Goal: Task Accomplishment & Management: Use online tool/utility

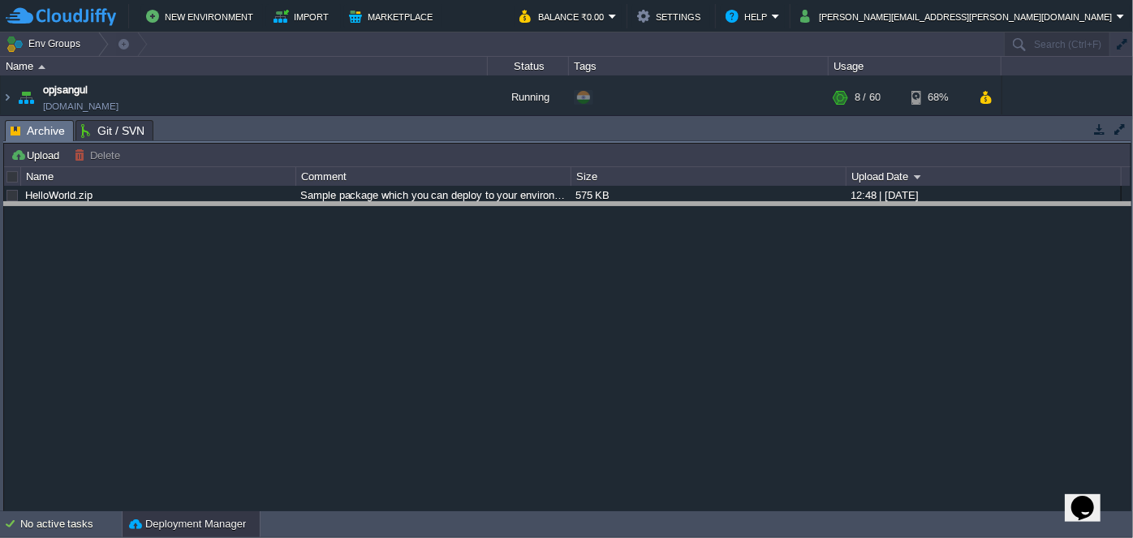
drag, startPoint x: 472, startPoint y: 119, endPoint x: 457, endPoint y: 252, distance: 134.7
click at [457, 252] on body "New Environment Import Marketplace Bonus ₹0.00 Upgrade Account Balance ₹0.00 Se…" at bounding box center [566, 269] width 1133 height 538
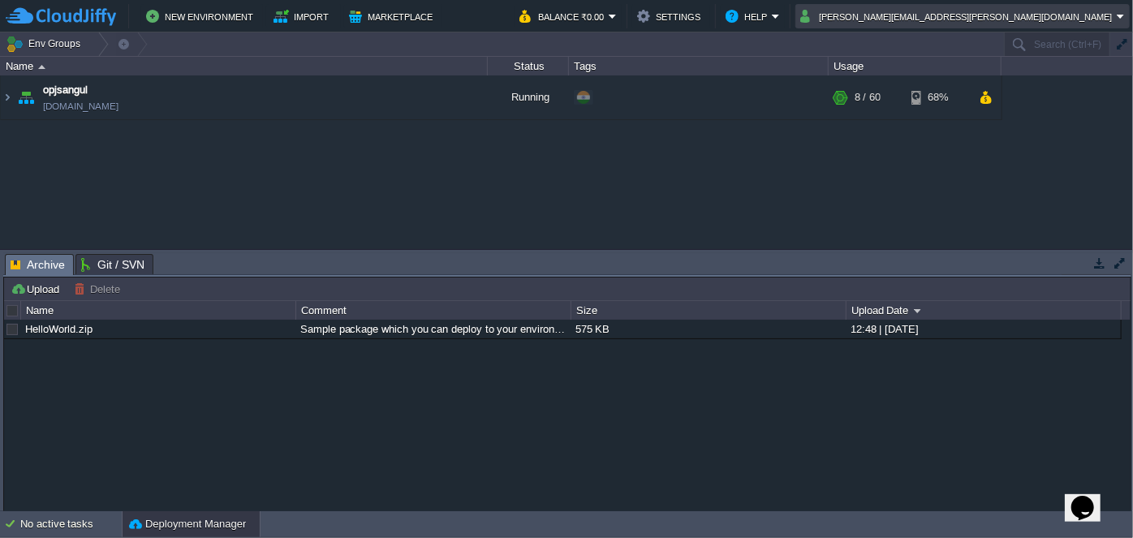
click at [1121, 13] on em "[PERSON_NAME][EMAIL_ADDRESS][PERSON_NAME][DOMAIN_NAME]" at bounding box center [962, 15] width 325 height 19
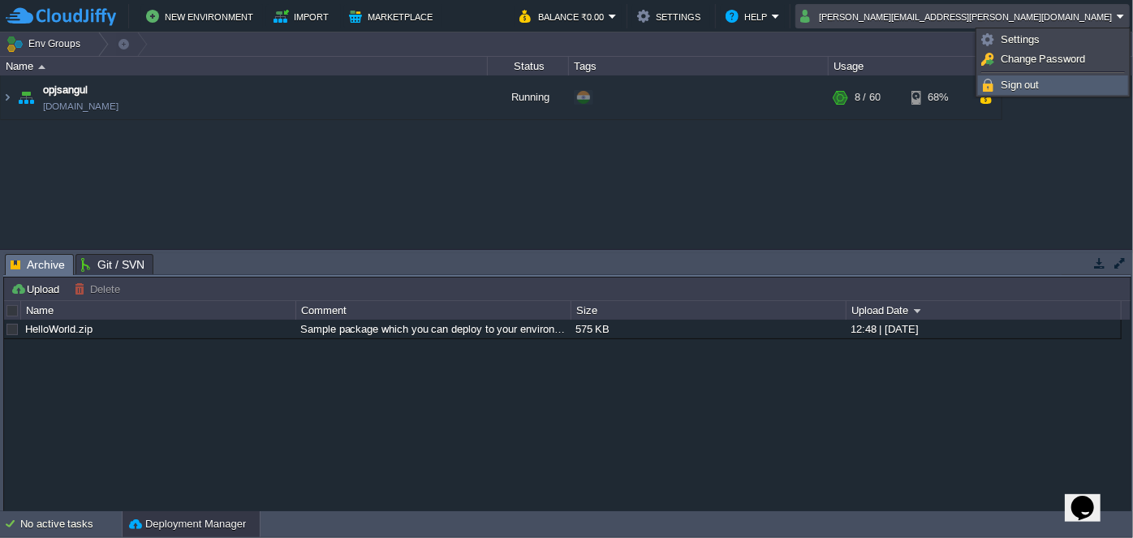
click at [1006, 86] on span "Sign out" at bounding box center [1020, 85] width 39 height 12
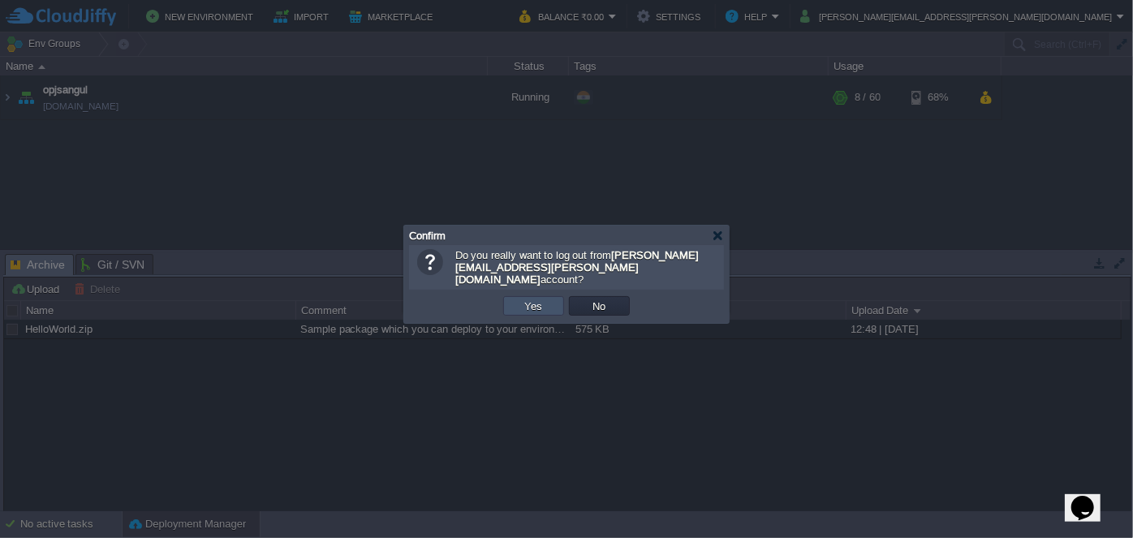
click at [537, 299] on button "Yes" at bounding box center [534, 306] width 28 height 15
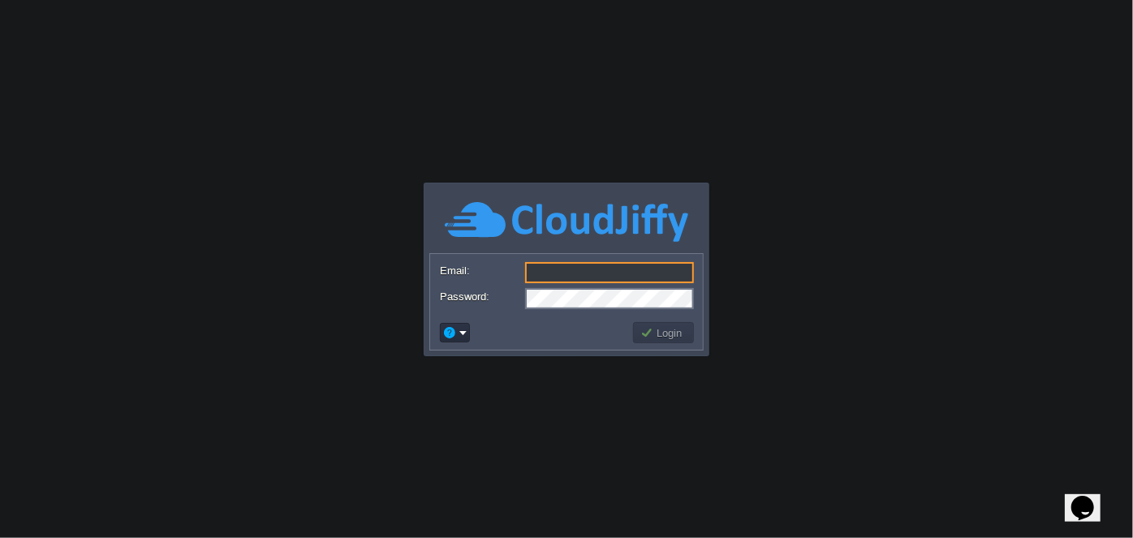
type input "cakiweb.com@gmail.com"
click at [679, 334] on button "Login" at bounding box center [663, 333] width 47 height 15
click at [663, 329] on button "Login" at bounding box center [663, 333] width 47 height 15
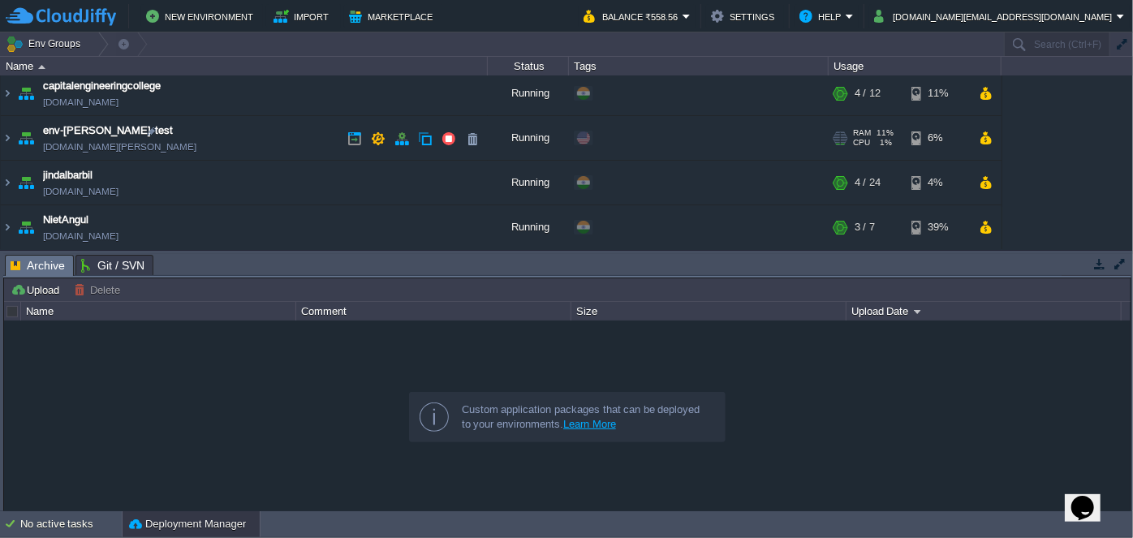
scroll to position [73, 0]
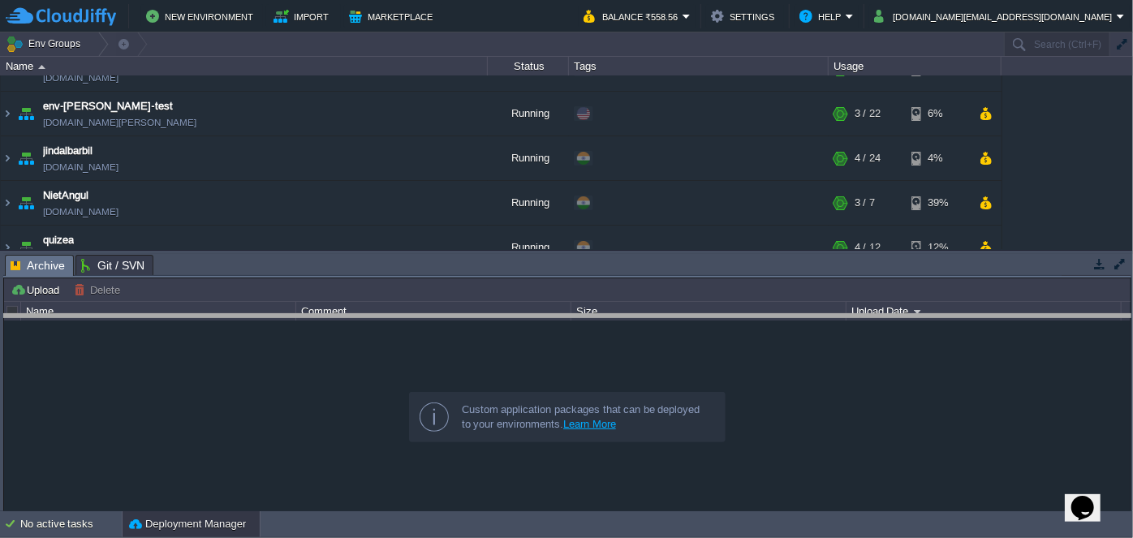
drag, startPoint x: 500, startPoint y: 258, endPoint x: 499, endPoint y: 318, distance: 60.1
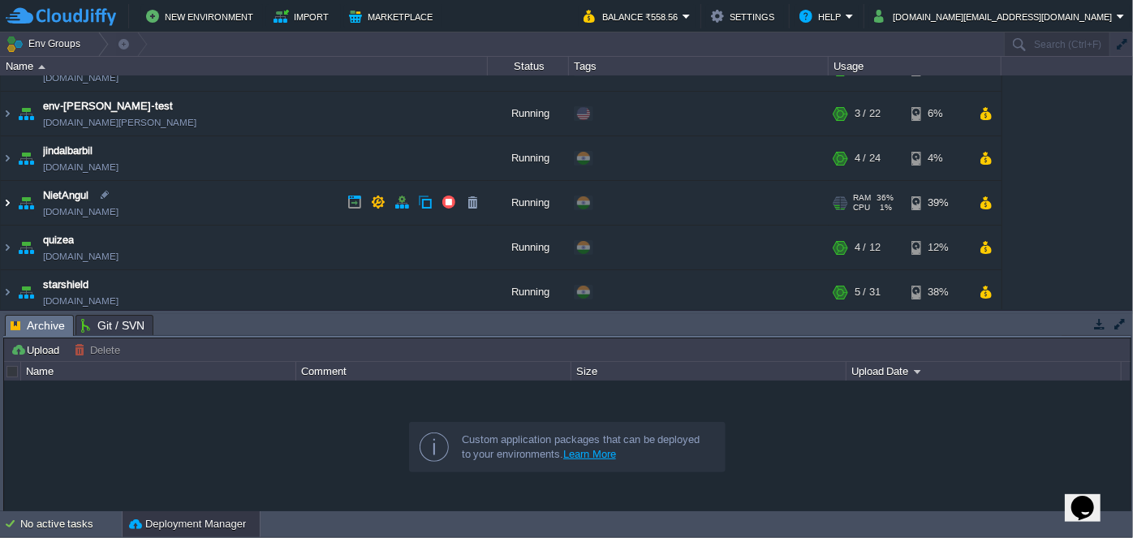
click at [4, 201] on img at bounding box center [7, 203] width 13 height 44
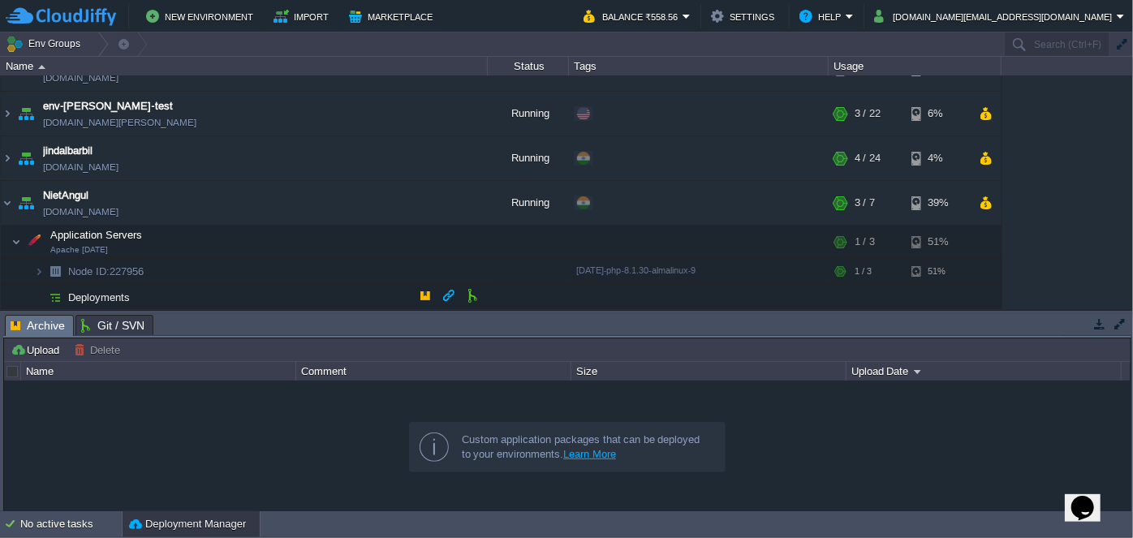
scroll to position [147, 0]
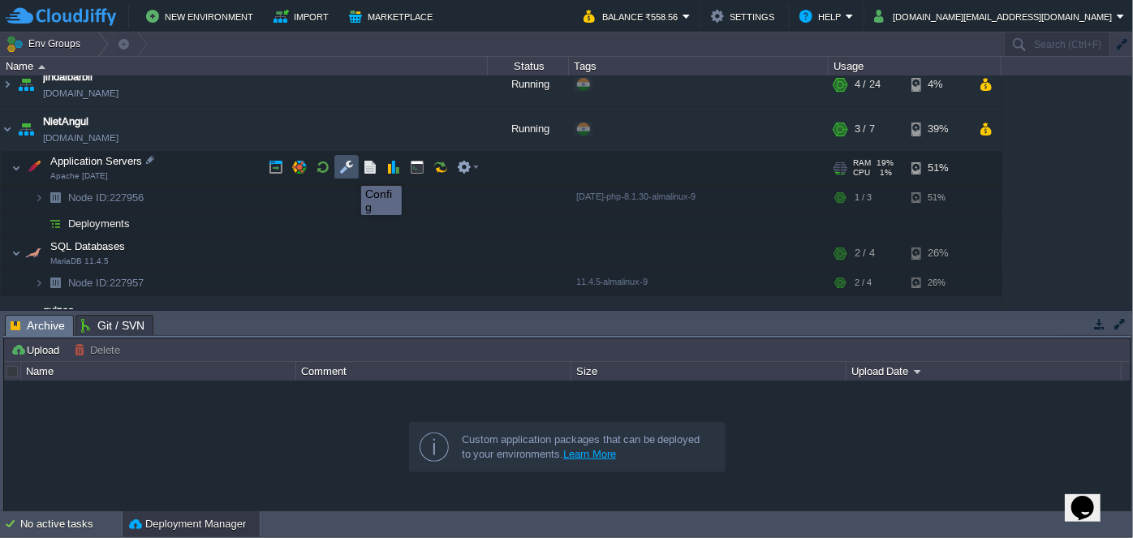
click at [349, 171] on button "button" at bounding box center [346, 167] width 15 height 15
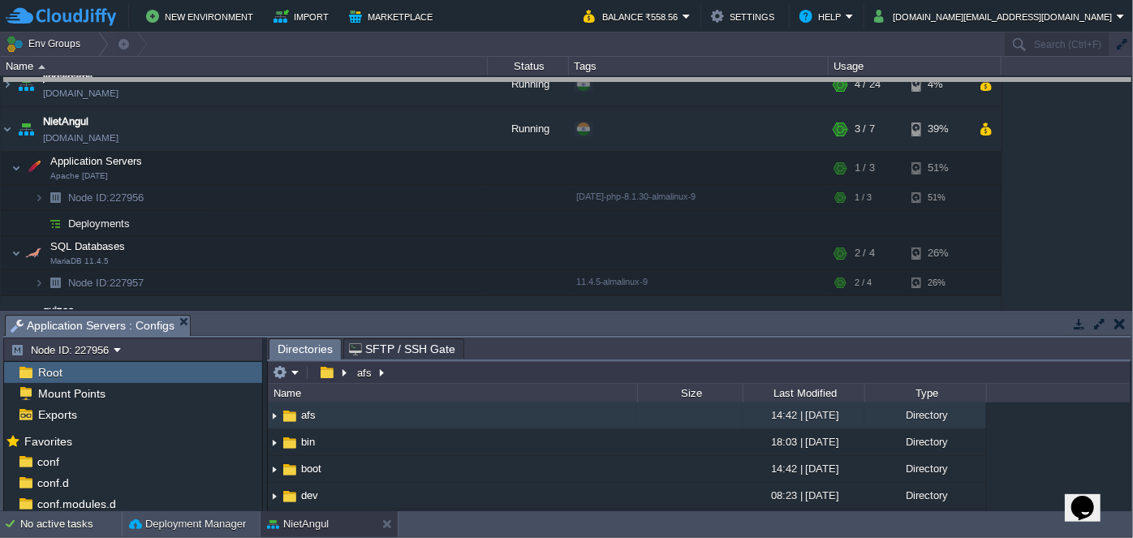
drag, startPoint x: 543, startPoint y: 314, endPoint x: 524, endPoint y: 77, distance: 237.8
click at [524, 77] on body "New Environment Import Marketplace Bonus ₹0.00 Upgrade Account Balance ₹558.56 …" at bounding box center [566, 269] width 1133 height 538
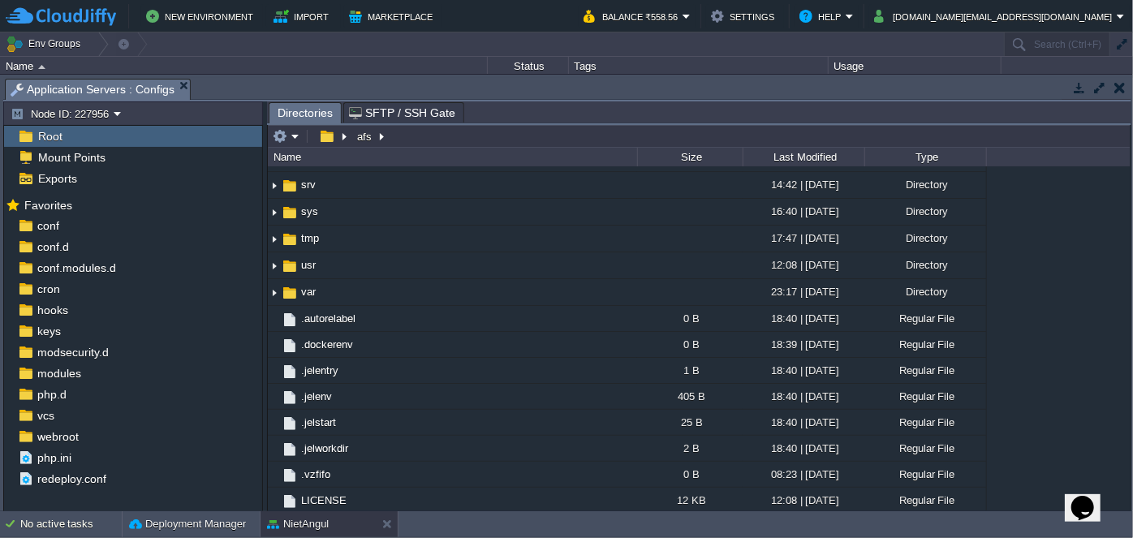
scroll to position [424, 0]
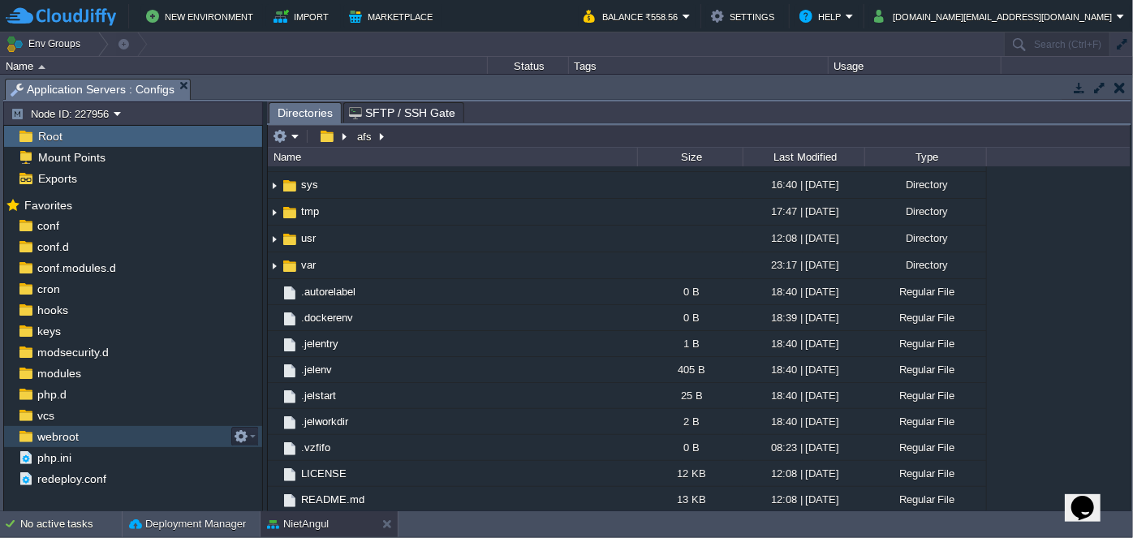
click at [95, 437] on div "webroot" at bounding box center [133, 436] width 258 height 21
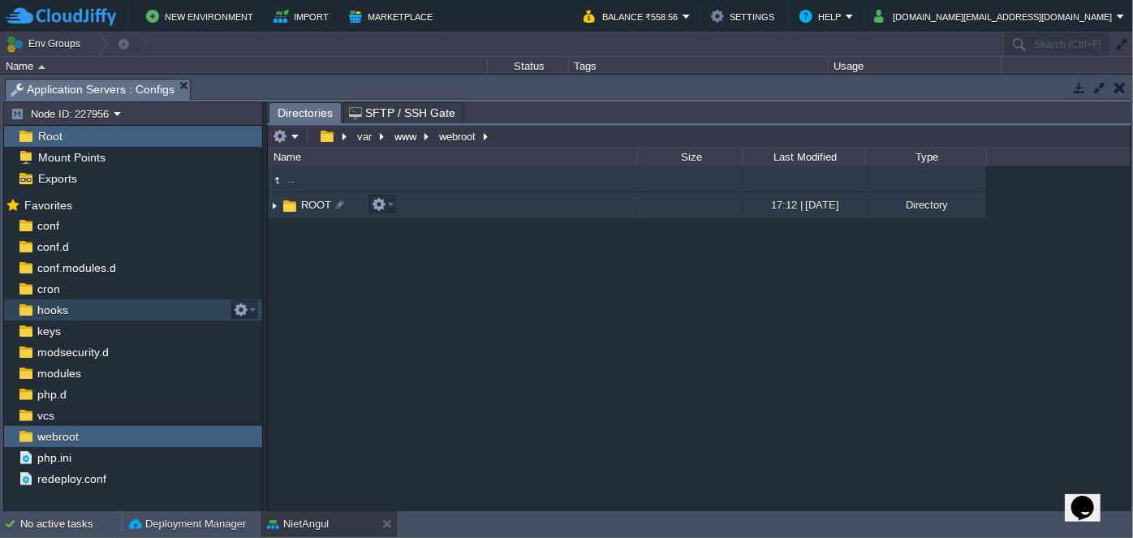
click at [278, 208] on img at bounding box center [274, 205] width 13 height 25
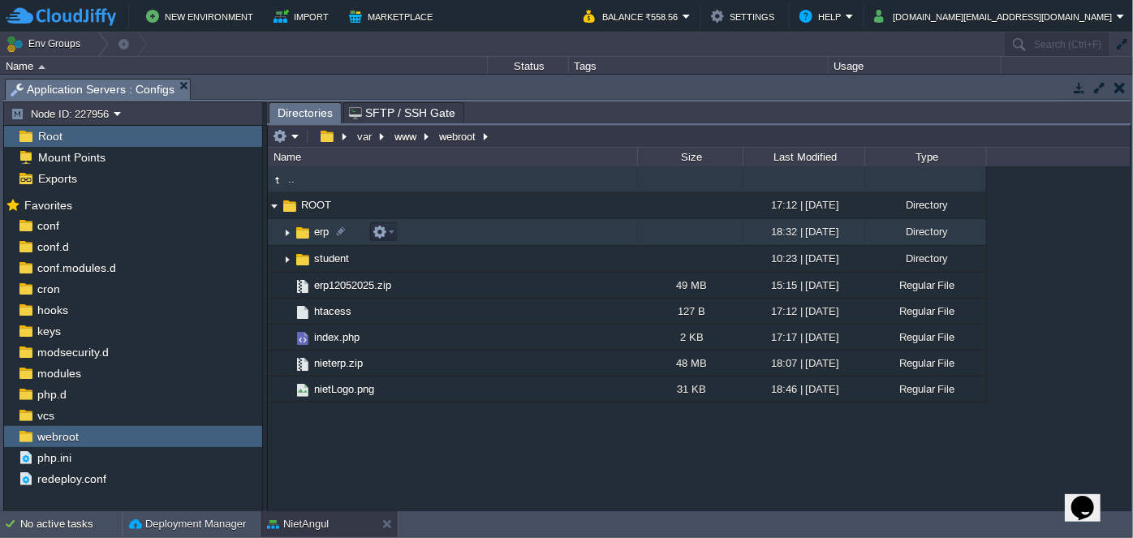
click at [285, 231] on img at bounding box center [287, 232] width 13 height 25
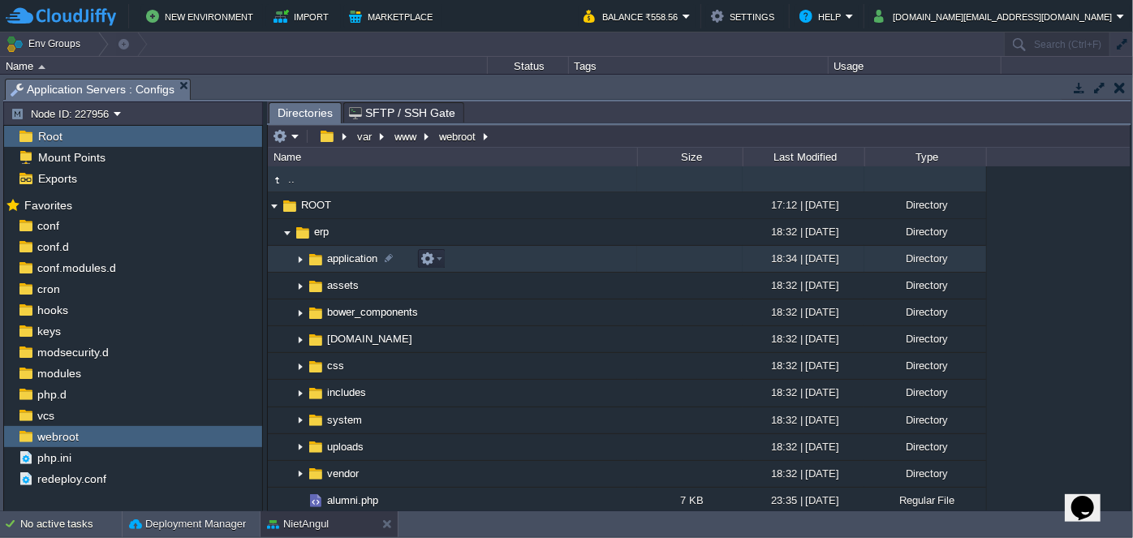
click at [297, 258] on img at bounding box center [300, 259] width 13 height 25
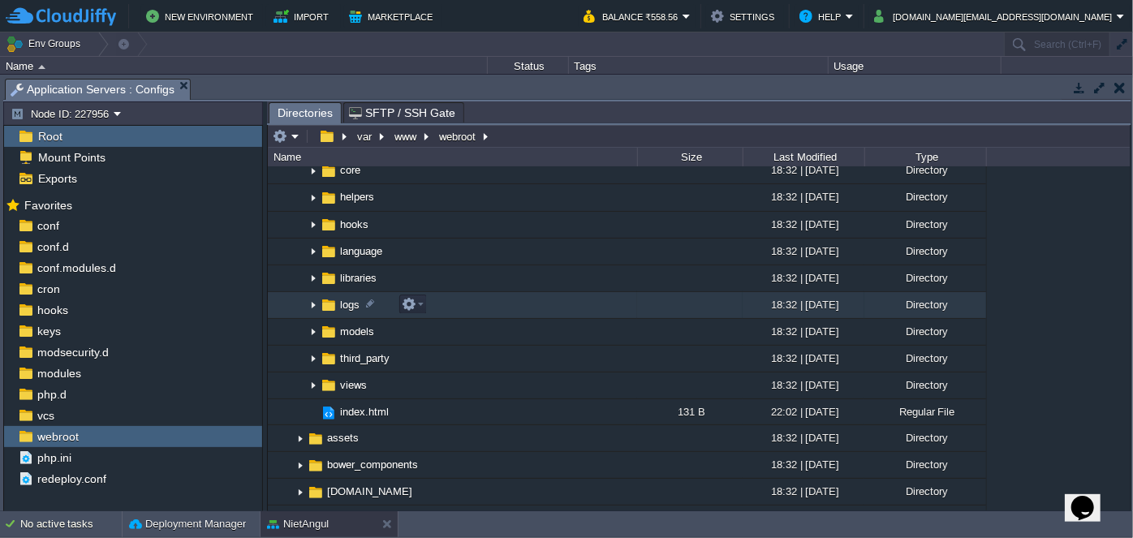
scroll to position [221, 0]
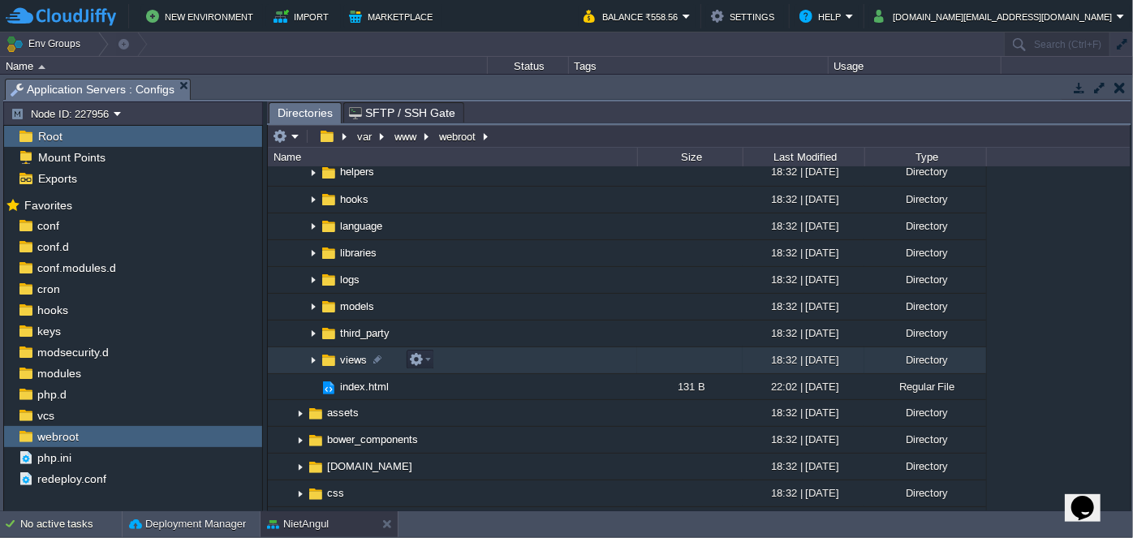
click at [315, 361] on img at bounding box center [313, 360] width 13 height 25
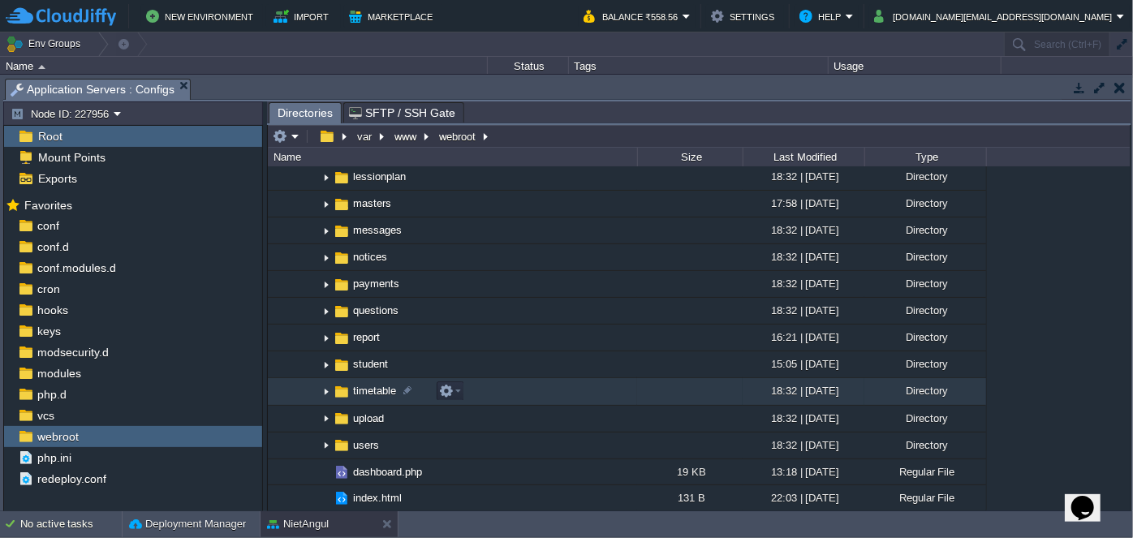
scroll to position [885, 0]
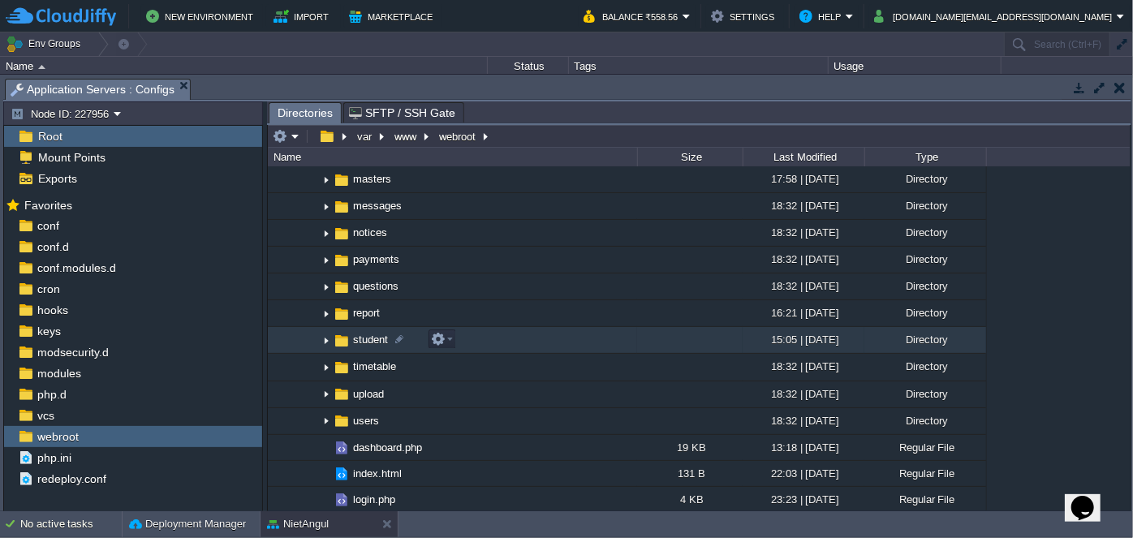
click at [326, 336] on img at bounding box center [326, 340] width 13 height 25
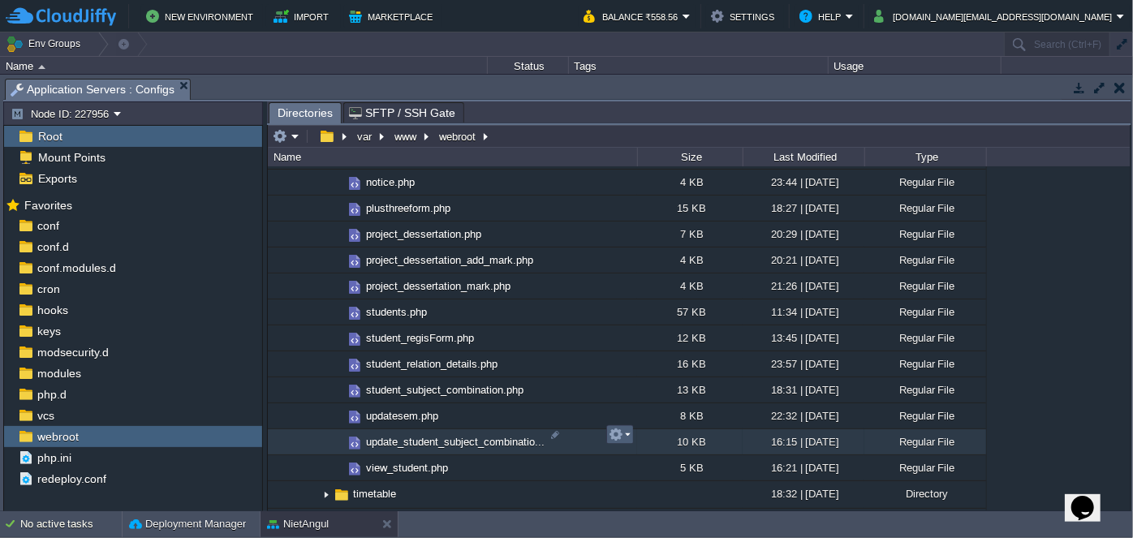
scroll to position [1476, 0]
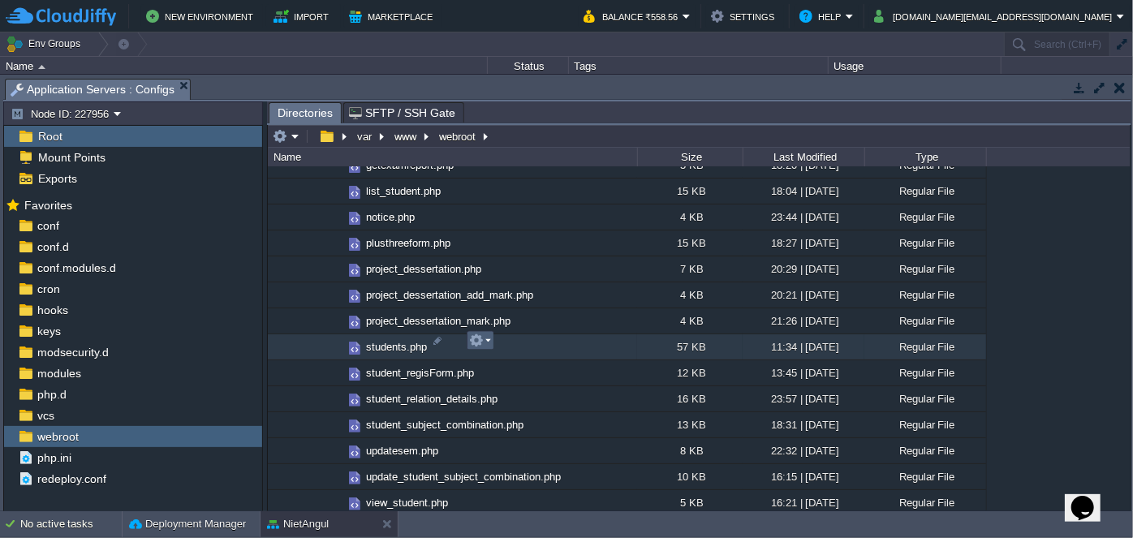
click at [485, 343] on em at bounding box center [480, 341] width 22 height 15
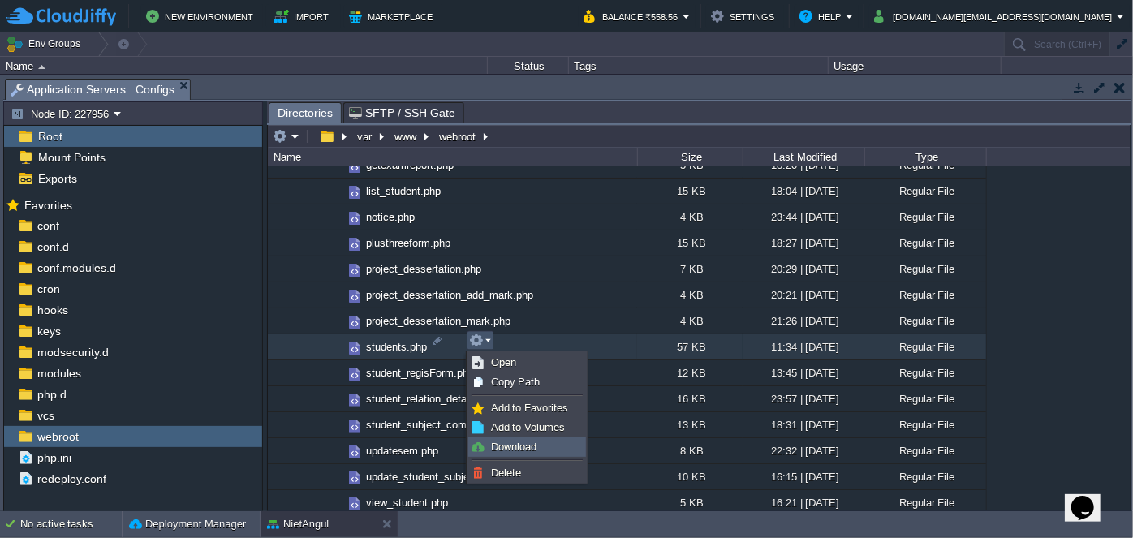
click at [513, 442] on span "Download" at bounding box center [513, 447] width 45 height 12
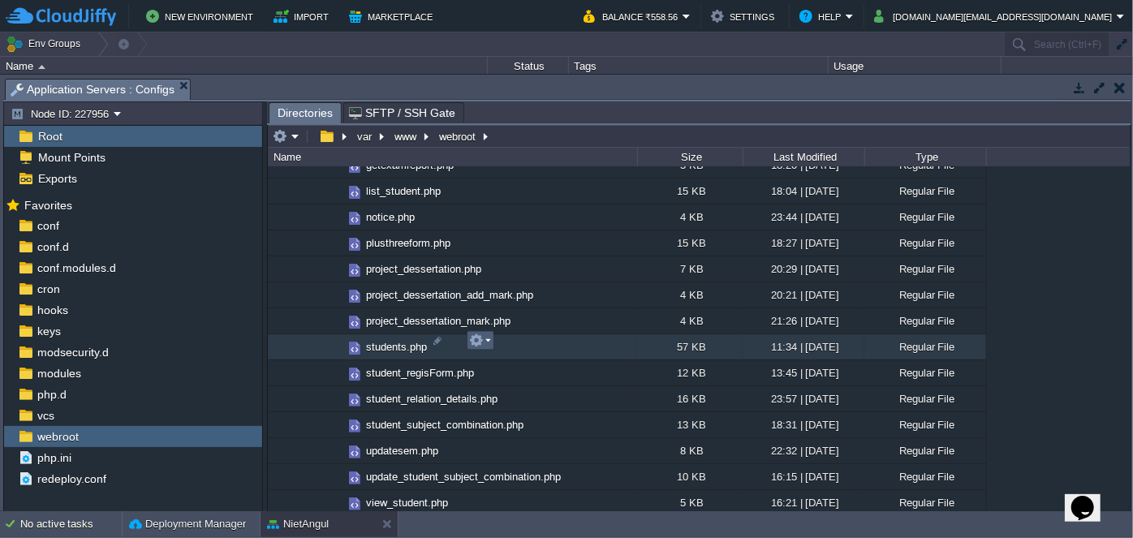
click at [489, 344] on em at bounding box center [480, 341] width 22 height 15
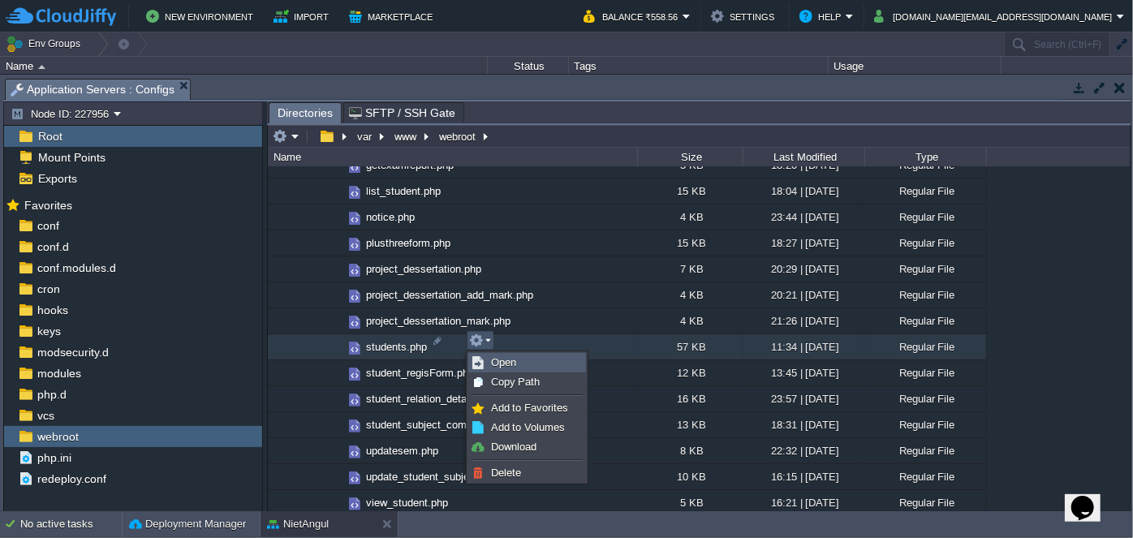
click at [498, 360] on span "Open" at bounding box center [503, 362] width 25 height 12
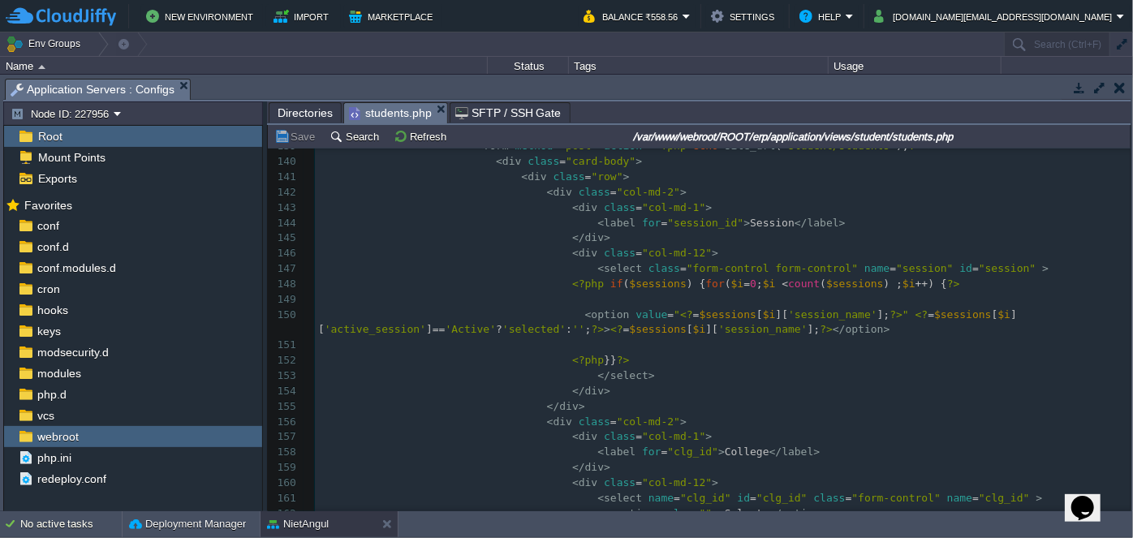
scroll to position [2355, 0]
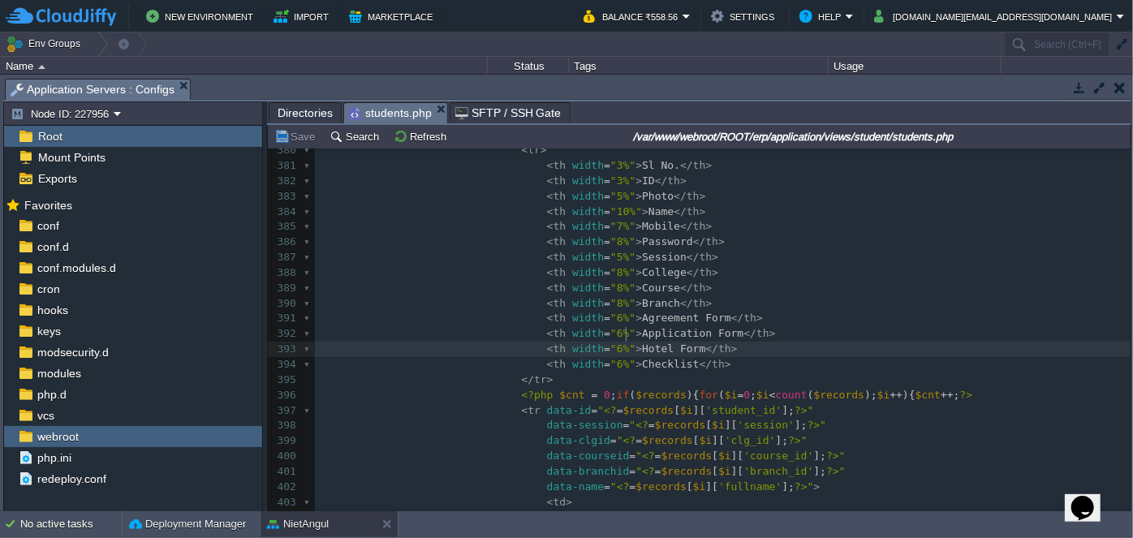
click at [624, 334] on div "1057 <?php 361 < div class = "col-md-2" >< br > 362 < select class = "form-cont…" at bounding box center [723, 334] width 816 height 1055
type textarea "s"
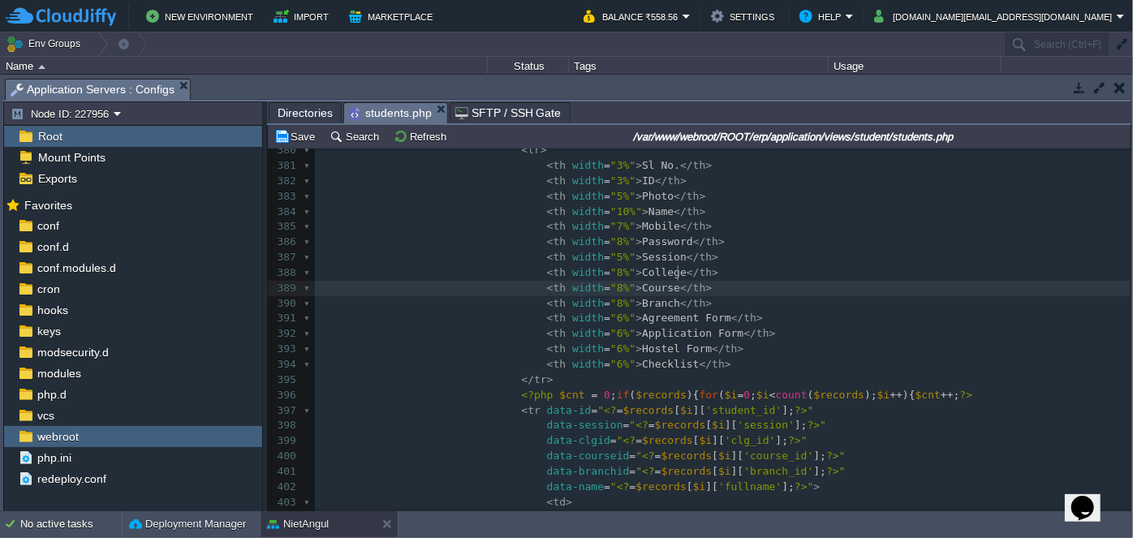
click at [778, 281] on pre "< th width = "8%" > Course </ th >" at bounding box center [723, 288] width 816 height 15
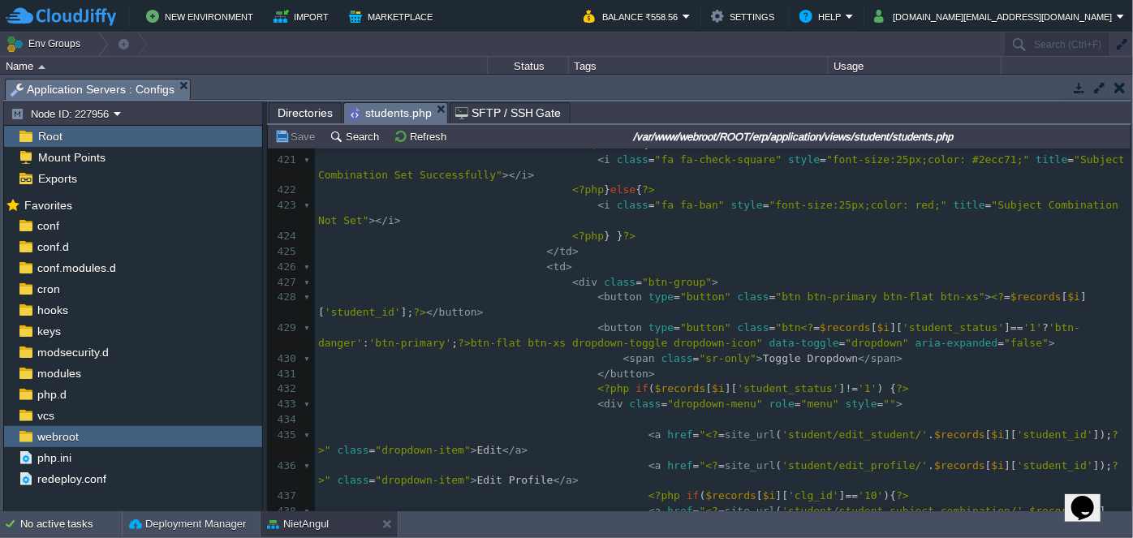
scroll to position [6346, 0]
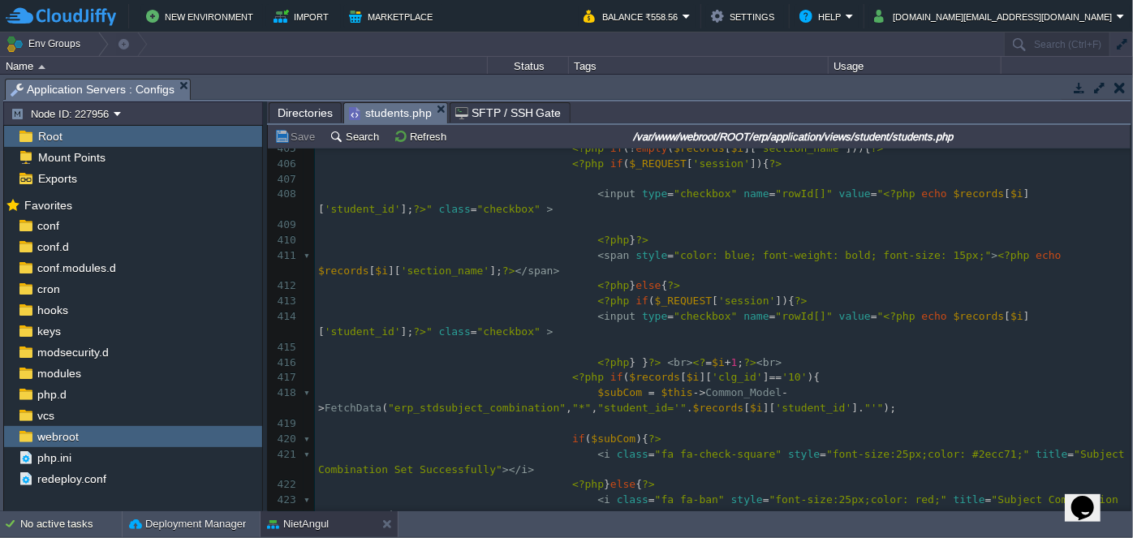
click at [315, 114] on span "Directories" at bounding box center [305, 112] width 55 height 19
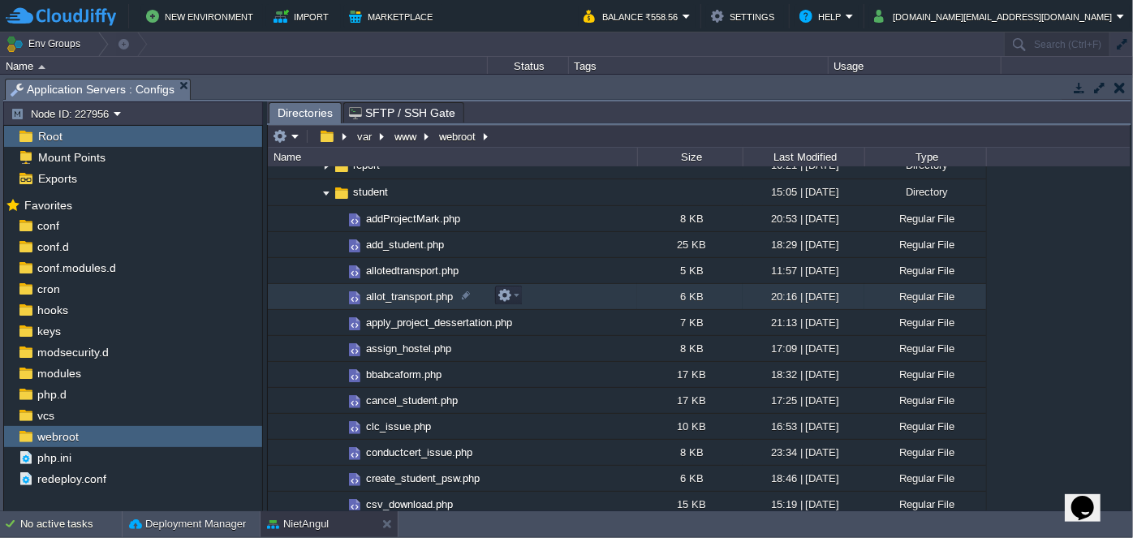
scroll to position [885, 0]
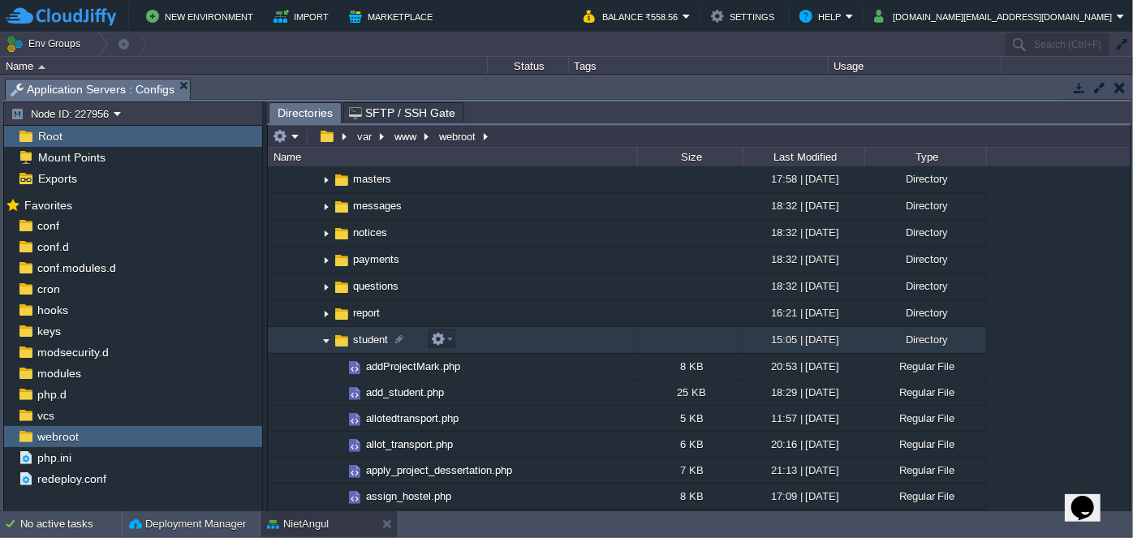
click at [330, 343] on img at bounding box center [326, 340] width 13 height 25
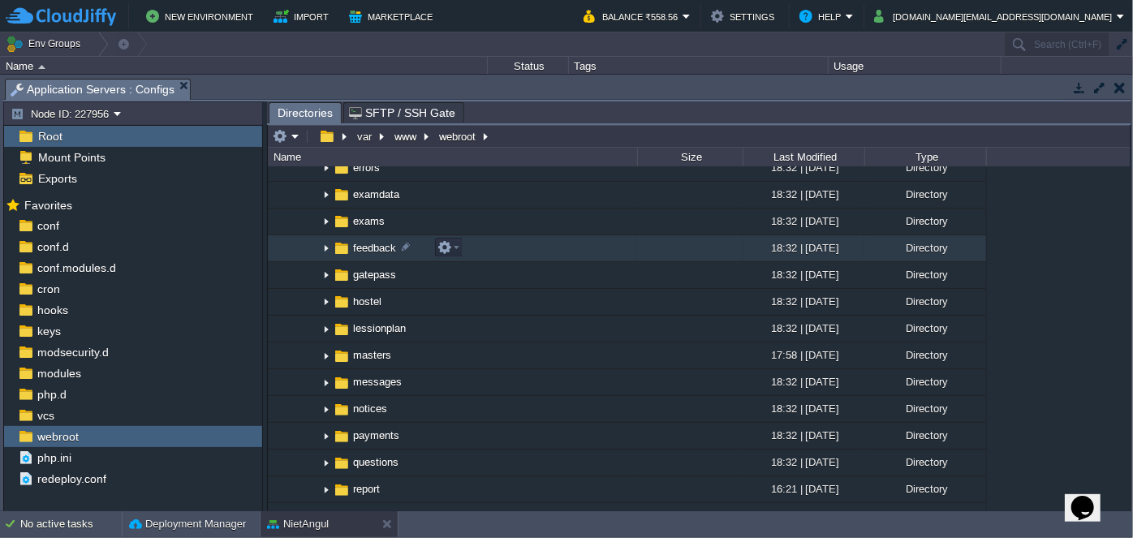
scroll to position [738, 0]
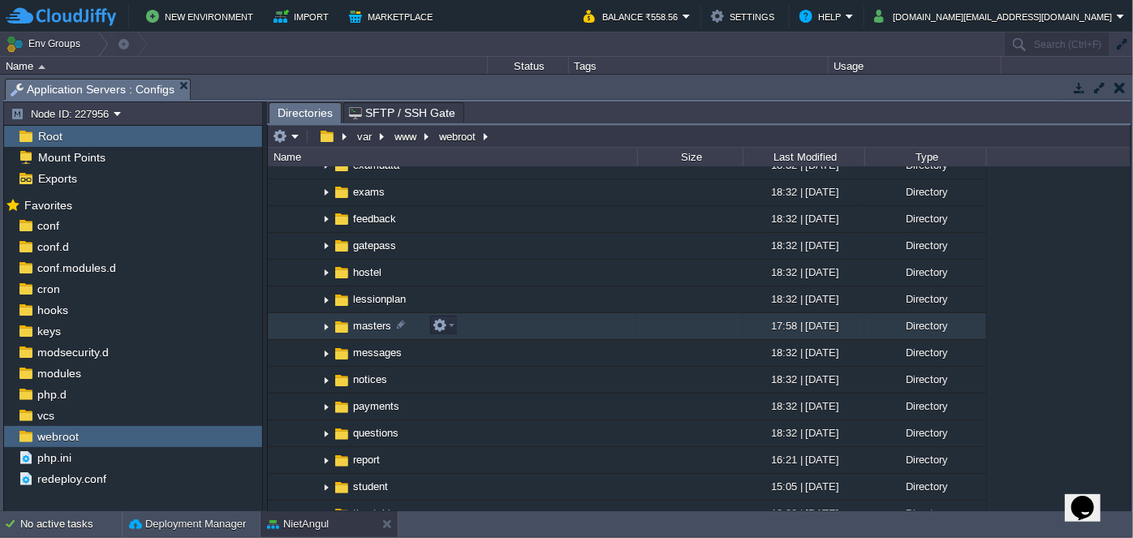
click at [325, 327] on img at bounding box center [326, 326] width 13 height 25
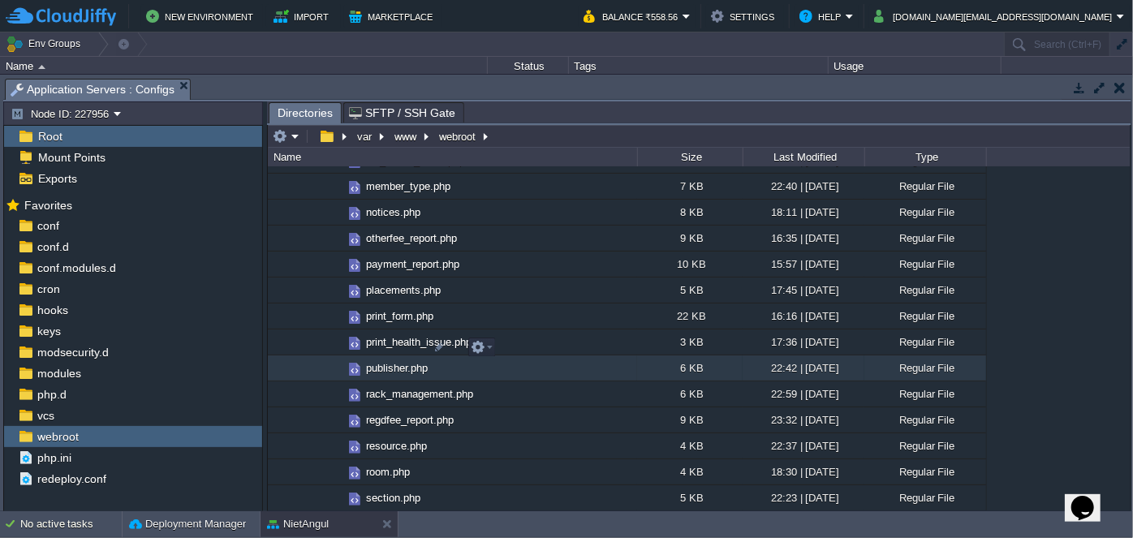
scroll to position [3025, 0]
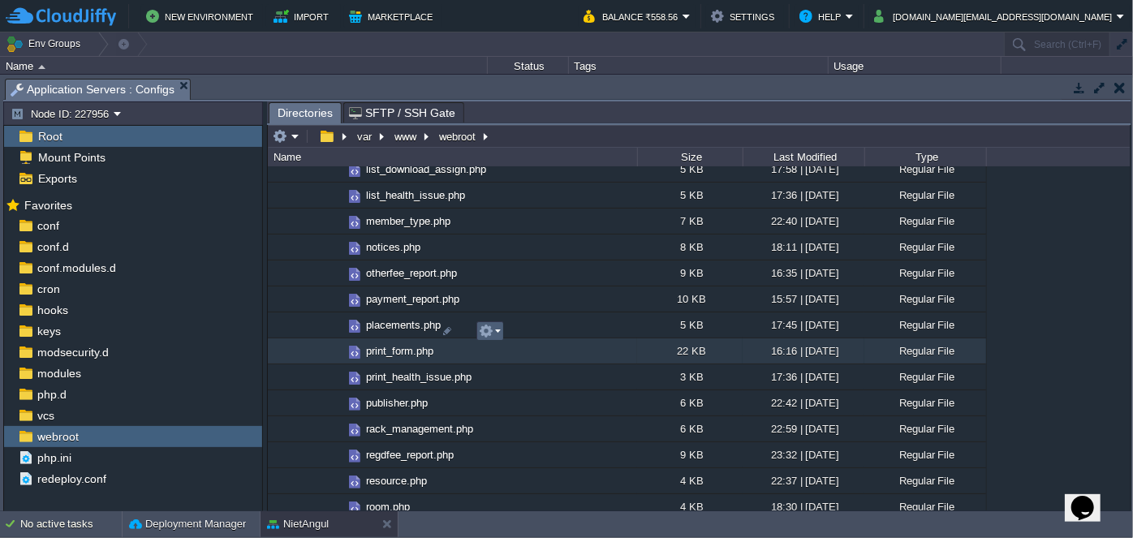
click at [494, 338] on em at bounding box center [490, 331] width 22 height 15
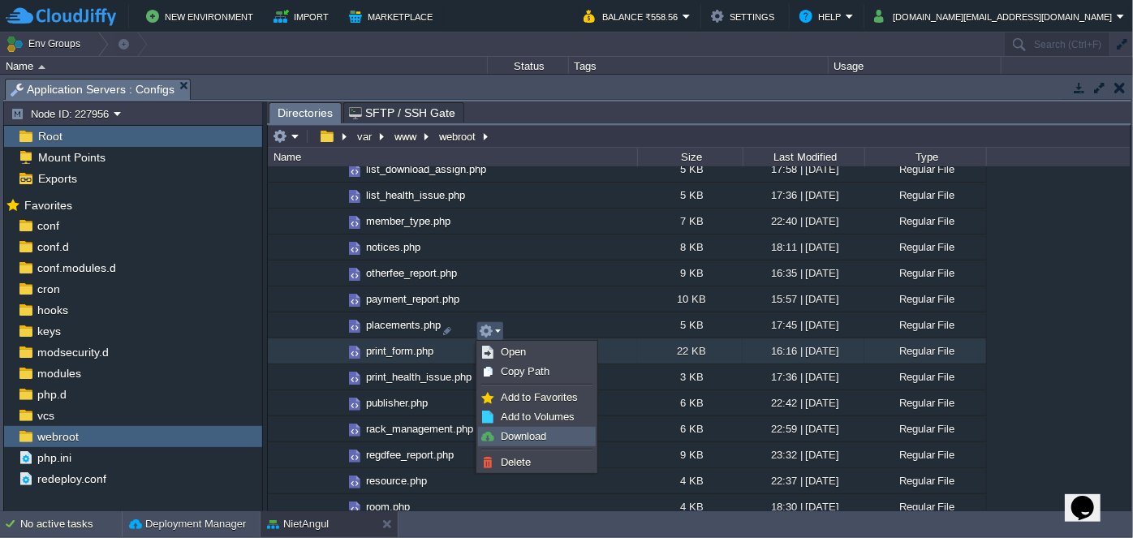
click at [526, 439] on span "Download" at bounding box center [523, 436] width 45 height 12
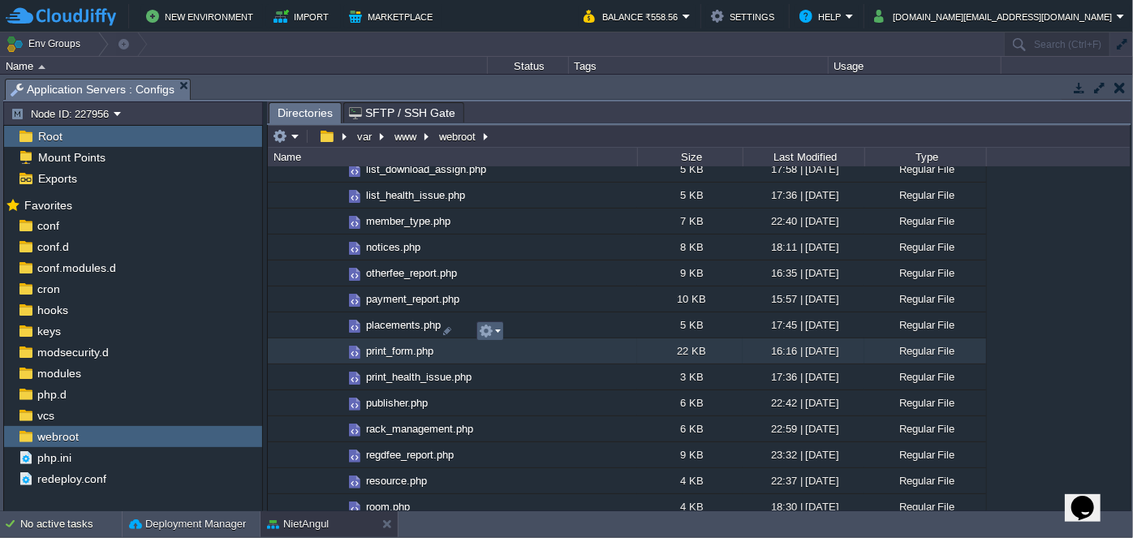
click at [495, 329] on em at bounding box center [490, 331] width 22 height 15
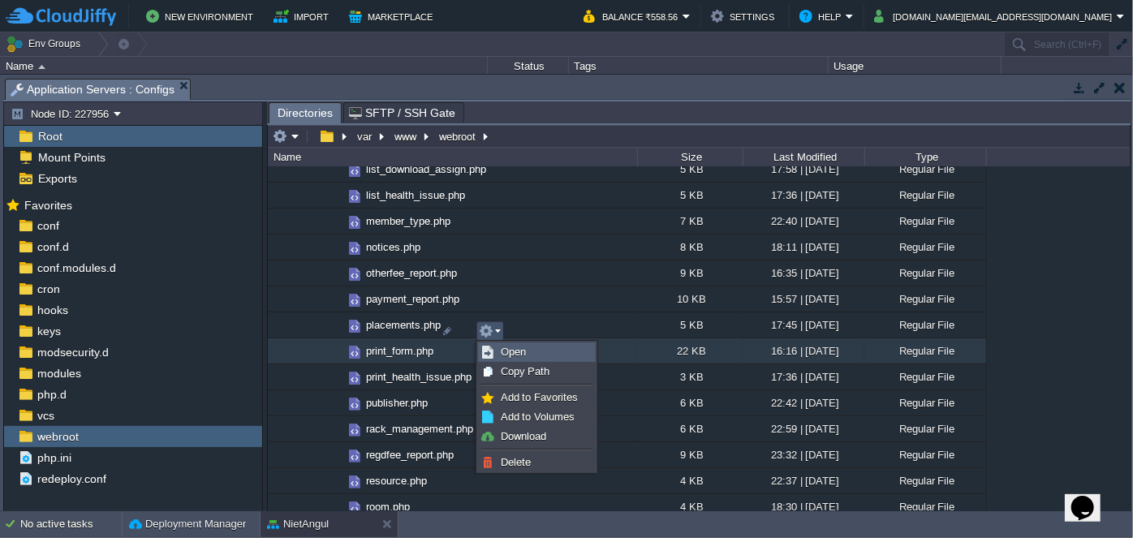
click at [528, 351] on link "Open" at bounding box center [537, 352] width 116 height 18
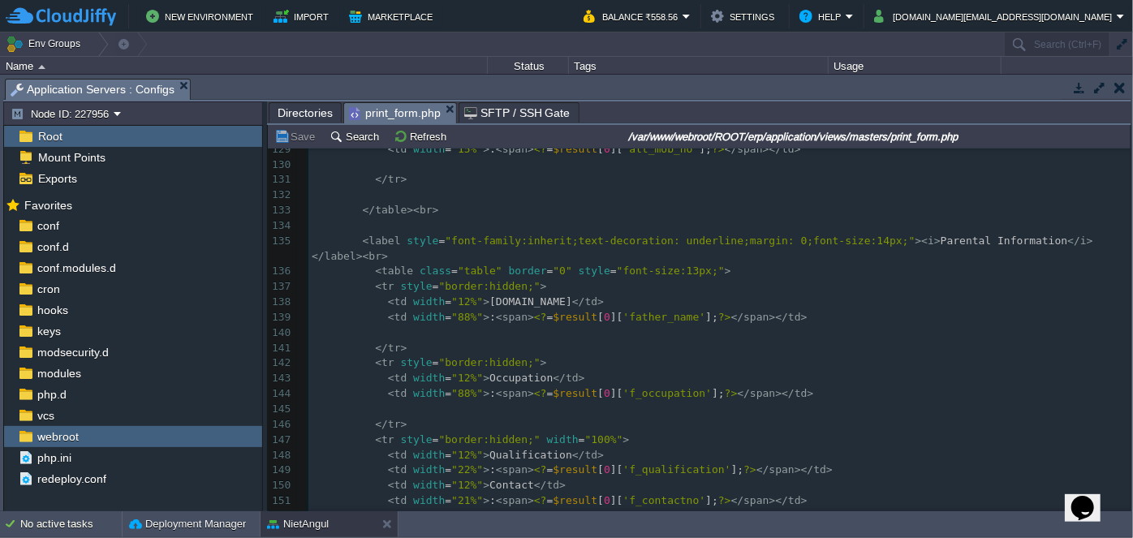
scroll to position [2066, 0]
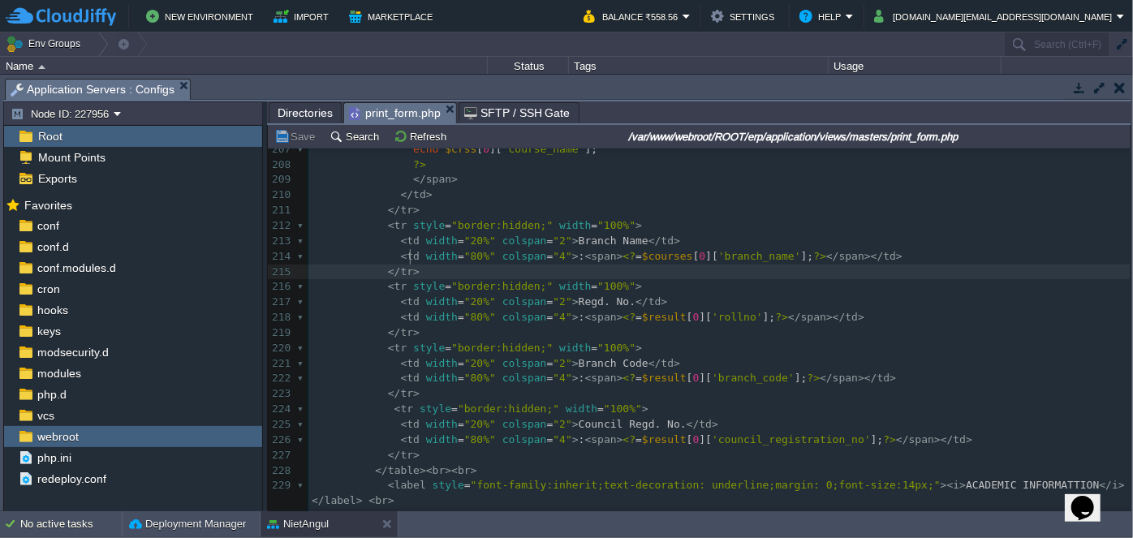
click at [491, 265] on pre "</ tr >" at bounding box center [719, 272] width 822 height 15
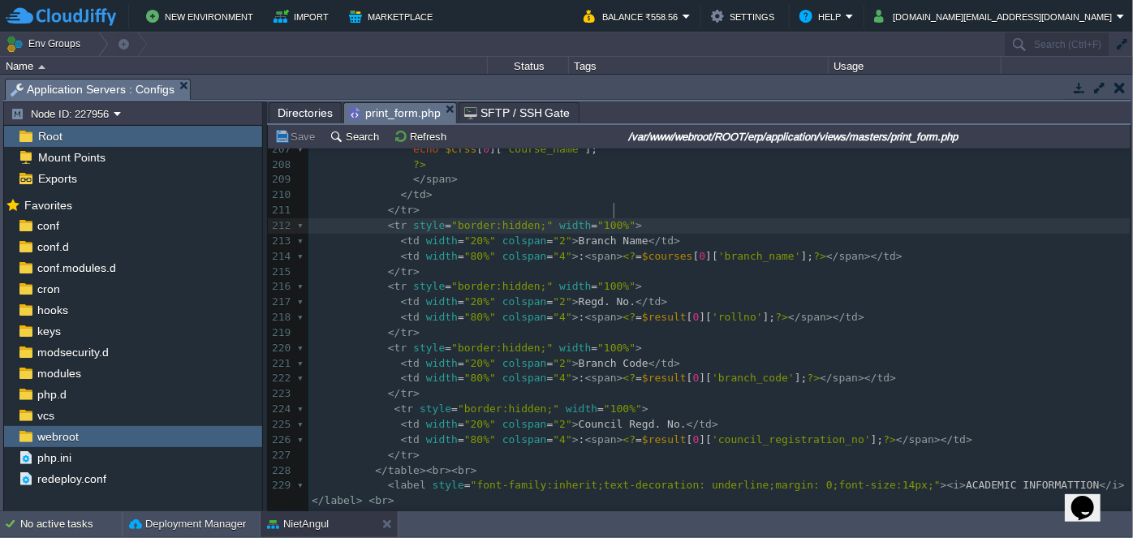
click at [675, 218] on pre "< tr style = "border:hidden;" width = "100%" >" at bounding box center [719, 225] width 822 height 15
click at [673, 234] on pre "< td width = "20%" colspan = "2" > Branch Name </ td >" at bounding box center [719, 241] width 822 height 15
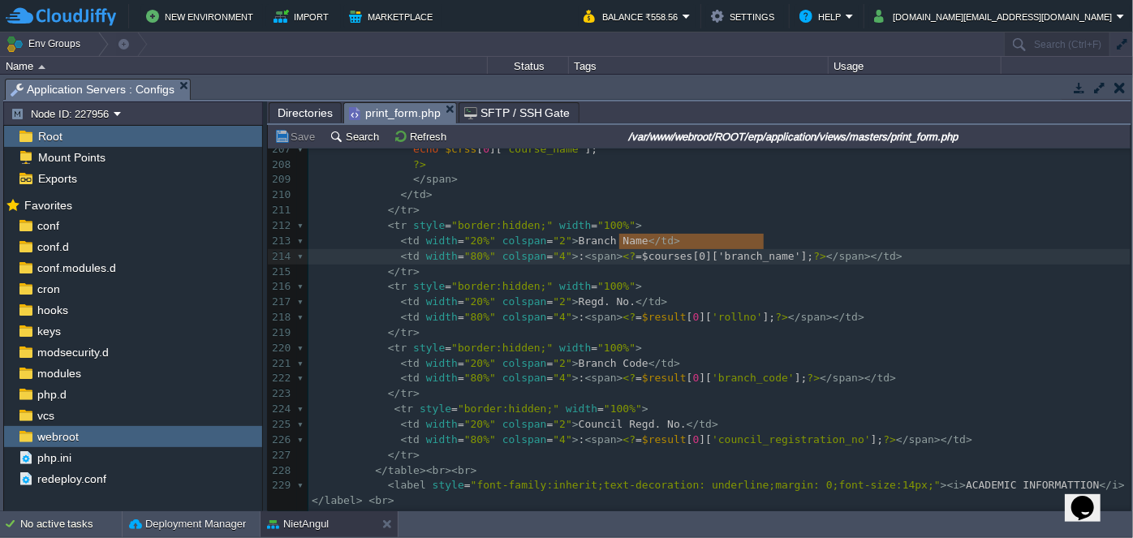
type textarea "$courses[0]['branch_name']"
drag, startPoint x: 619, startPoint y: 243, endPoint x: 770, endPoint y: 240, distance: 151.0
paste textarea
click at [730, 203] on pre "</ tr >" at bounding box center [719, 210] width 822 height 15
click at [953, 265] on pre "</ tr >" at bounding box center [719, 272] width 822 height 15
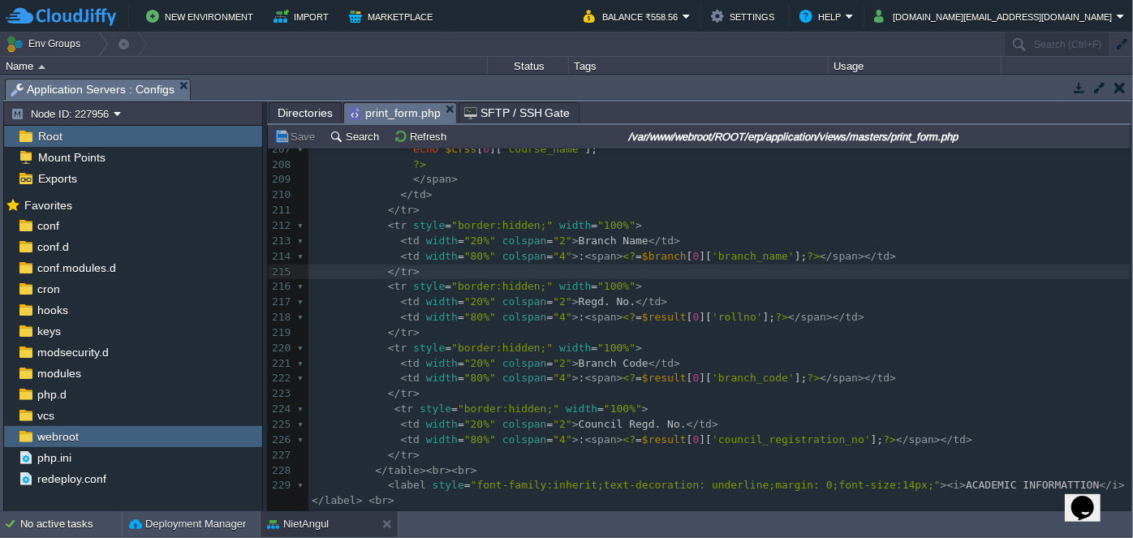
click at [308, 115] on span "Directories" at bounding box center [305, 112] width 55 height 19
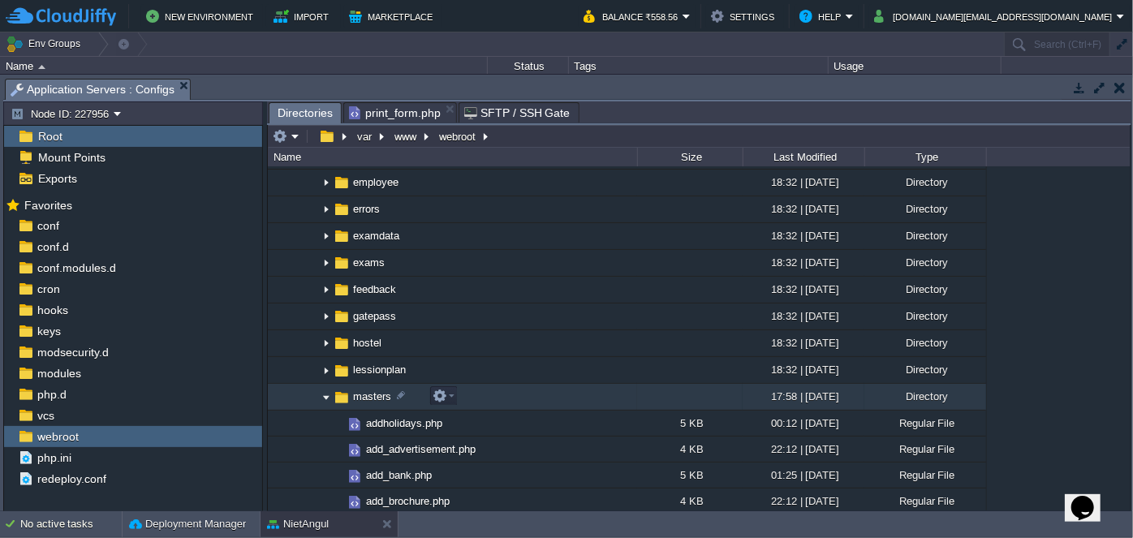
scroll to position [664, 0]
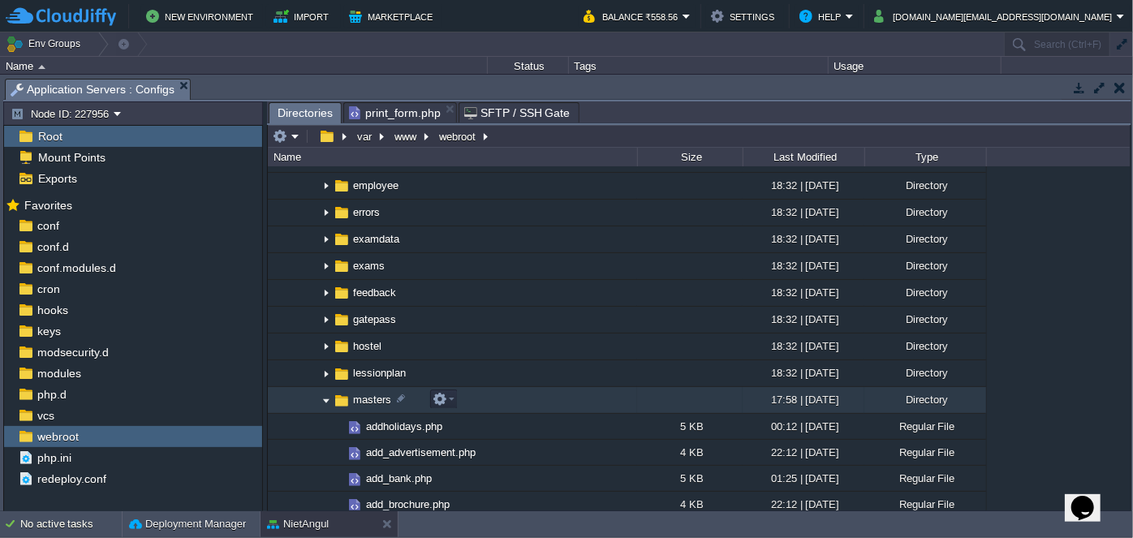
click at [325, 395] on img at bounding box center [326, 400] width 13 height 25
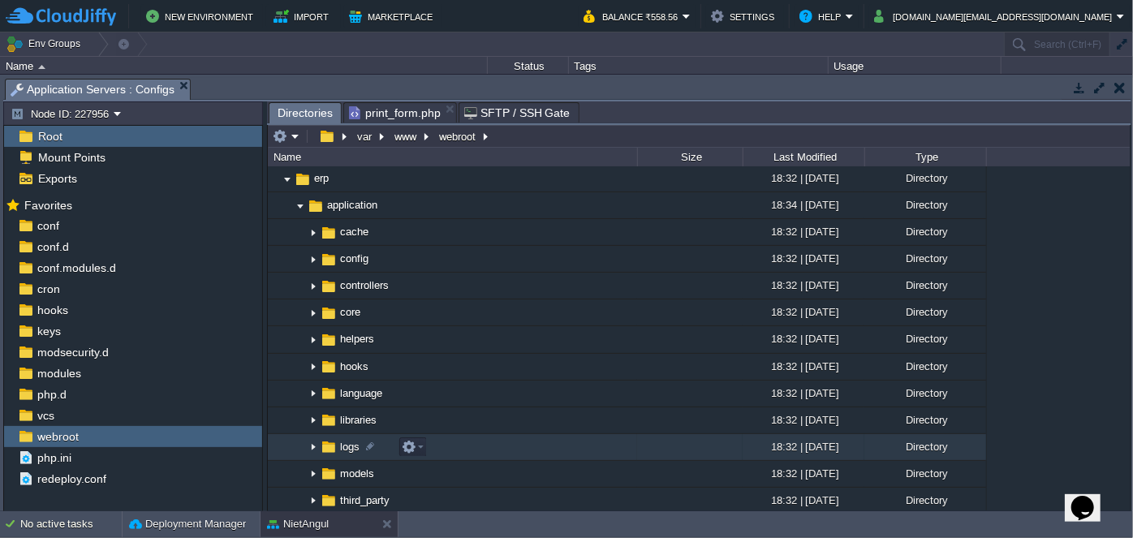
scroll to position [221, 0]
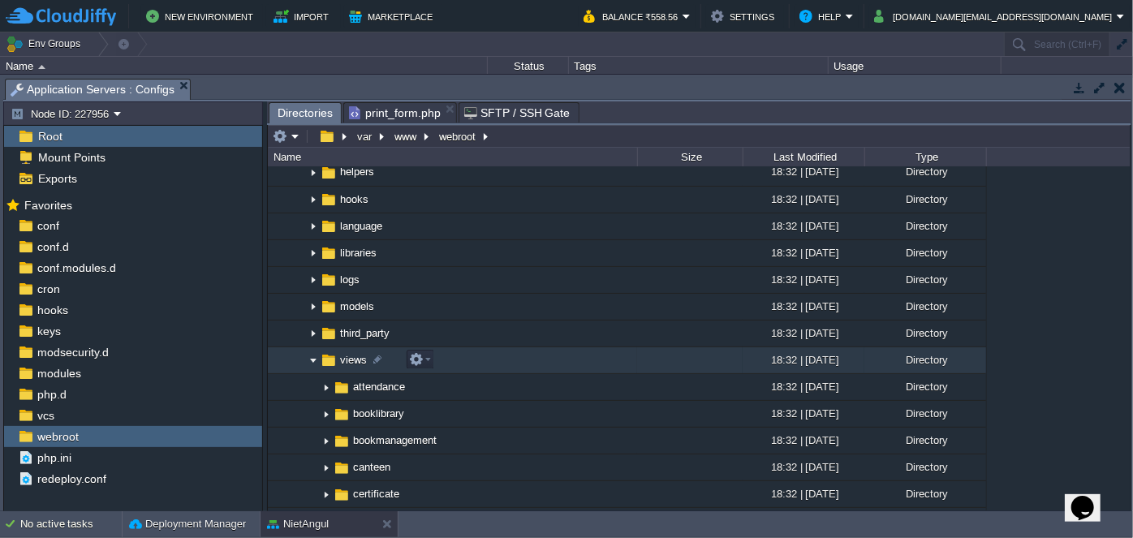
click at [308, 358] on img at bounding box center [313, 360] width 13 height 25
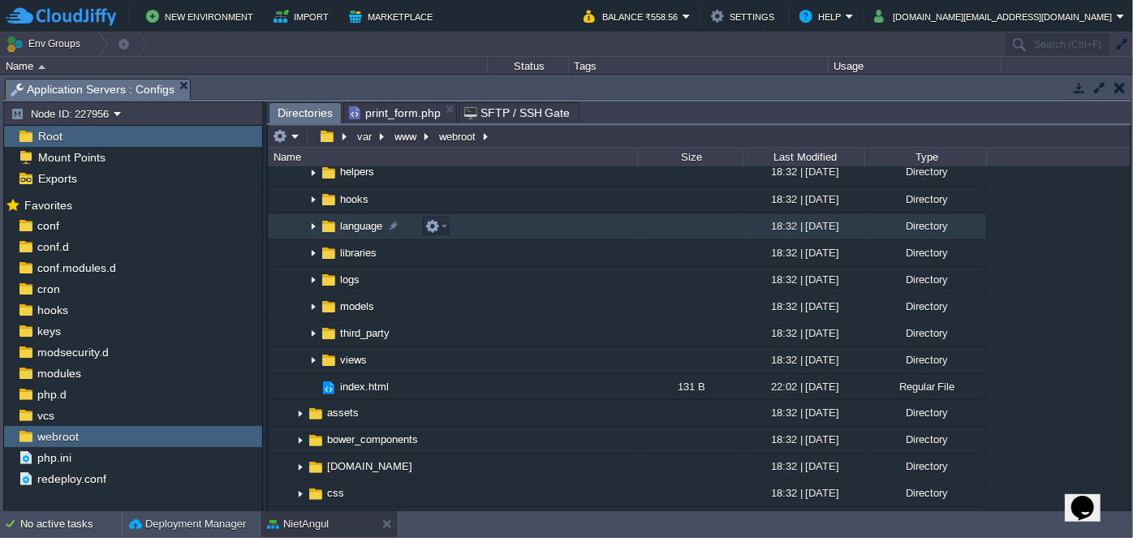
scroll to position [73, 0]
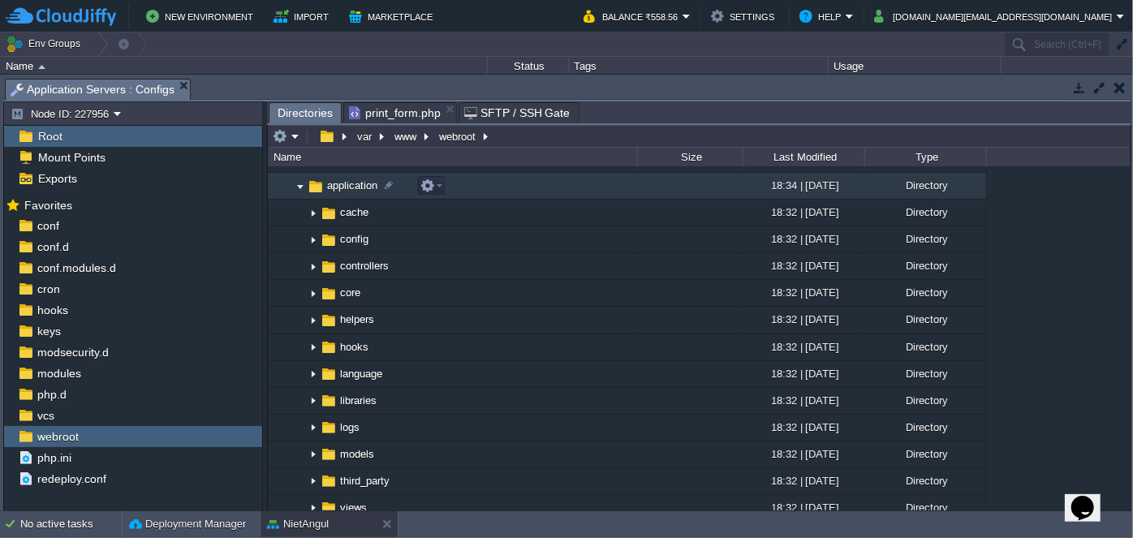
click at [300, 188] on img at bounding box center [300, 186] width 13 height 25
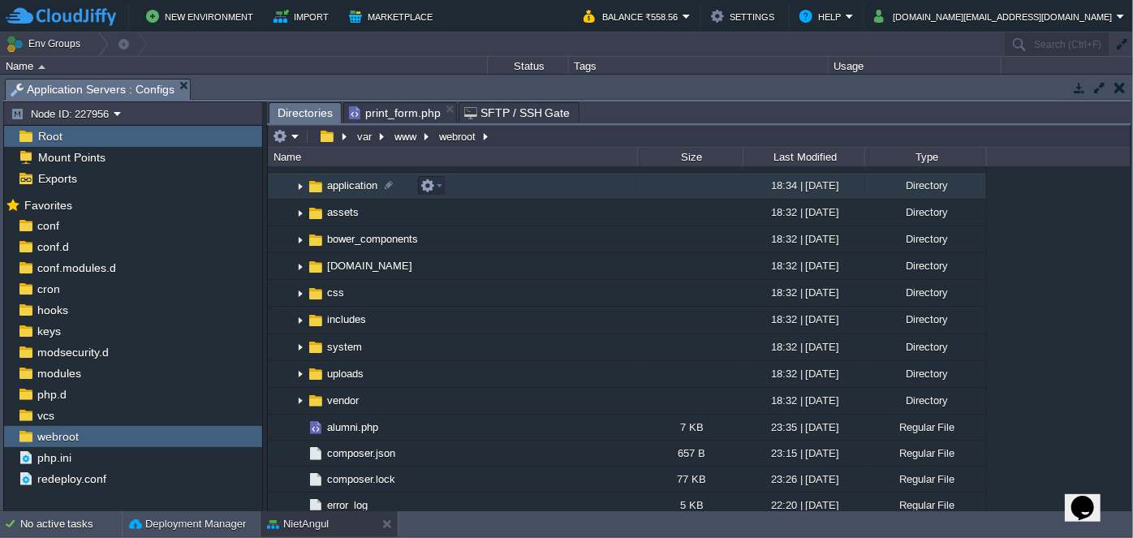
click at [300, 188] on img at bounding box center [300, 186] width 13 height 25
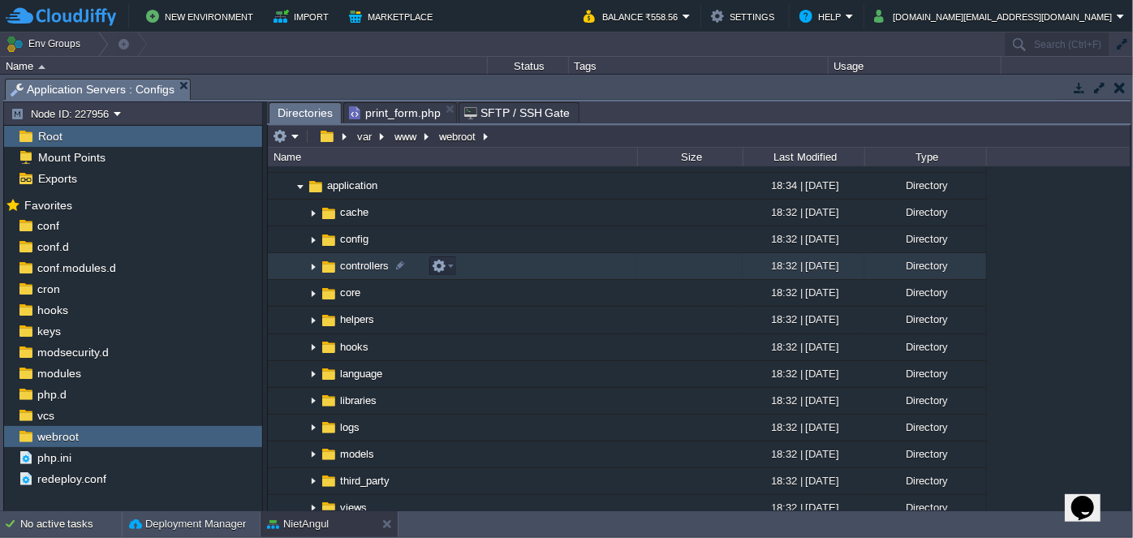
click at [318, 269] on img at bounding box center [313, 266] width 13 height 25
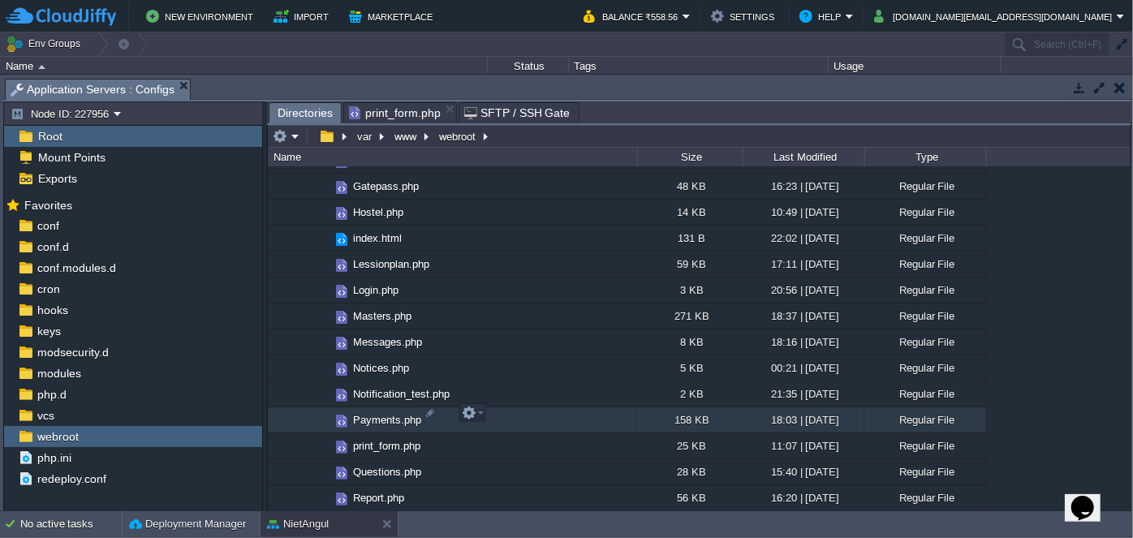
scroll to position [664, 0]
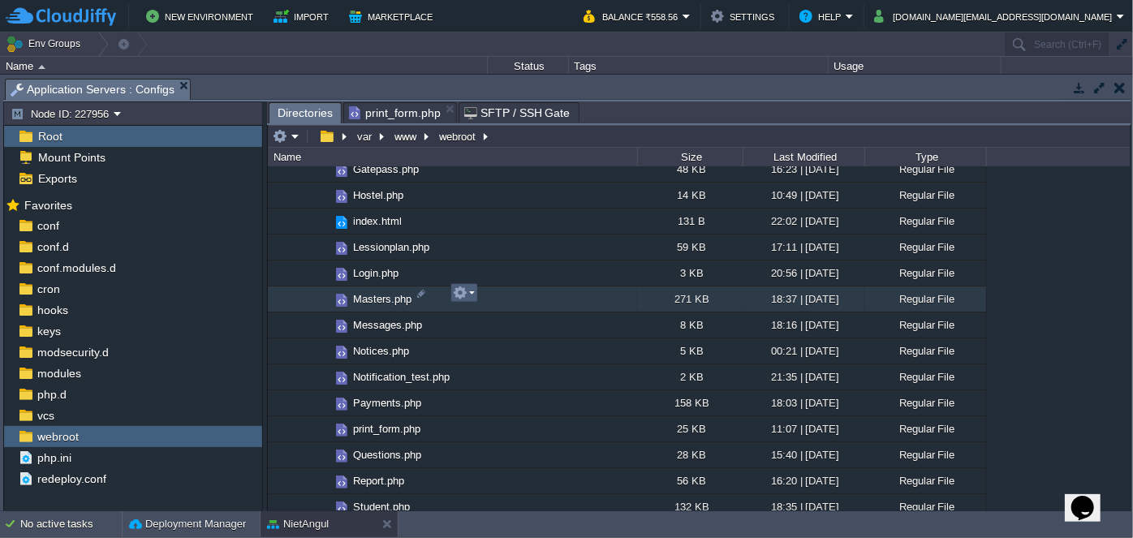
click at [475, 292] on td at bounding box center [465, 292] width 28 height 19
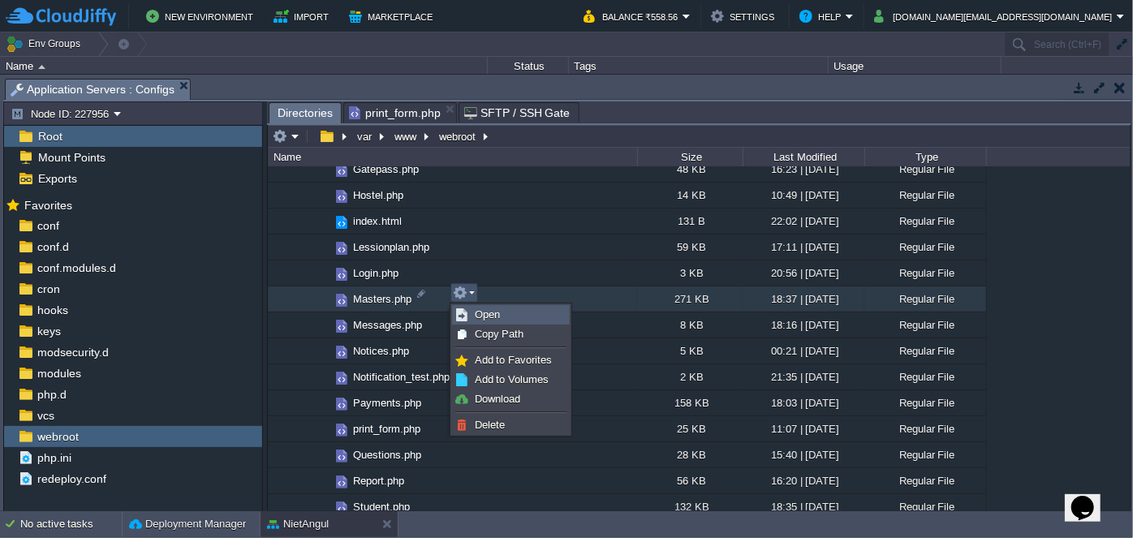
click at [483, 308] on span "Open" at bounding box center [487, 314] width 25 height 12
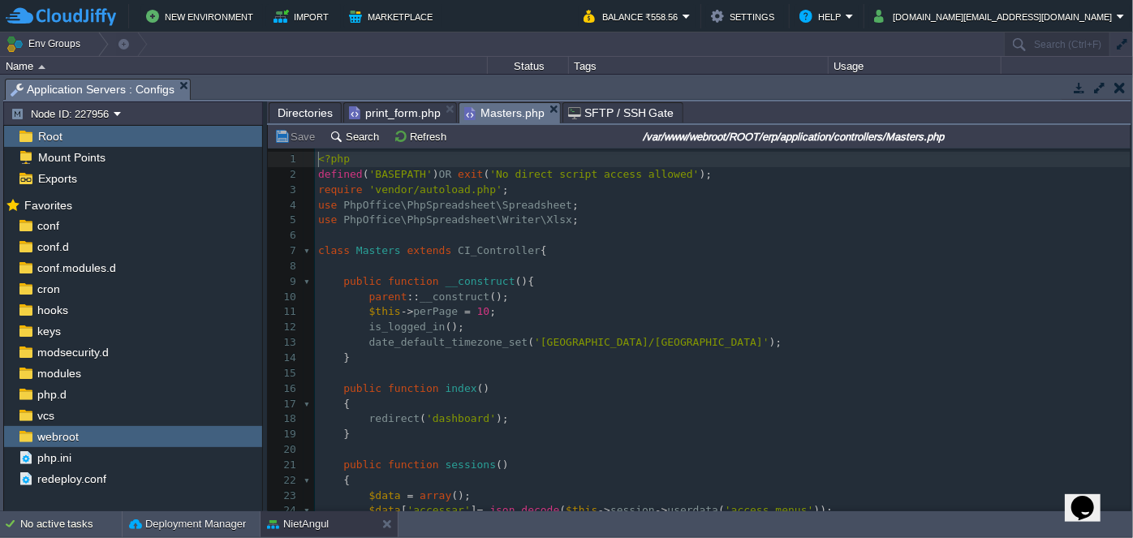
scroll to position [5, 0]
click at [735, 297] on pre "parent :: __construct ();" at bounding box center [723, 297] width 816 height 15
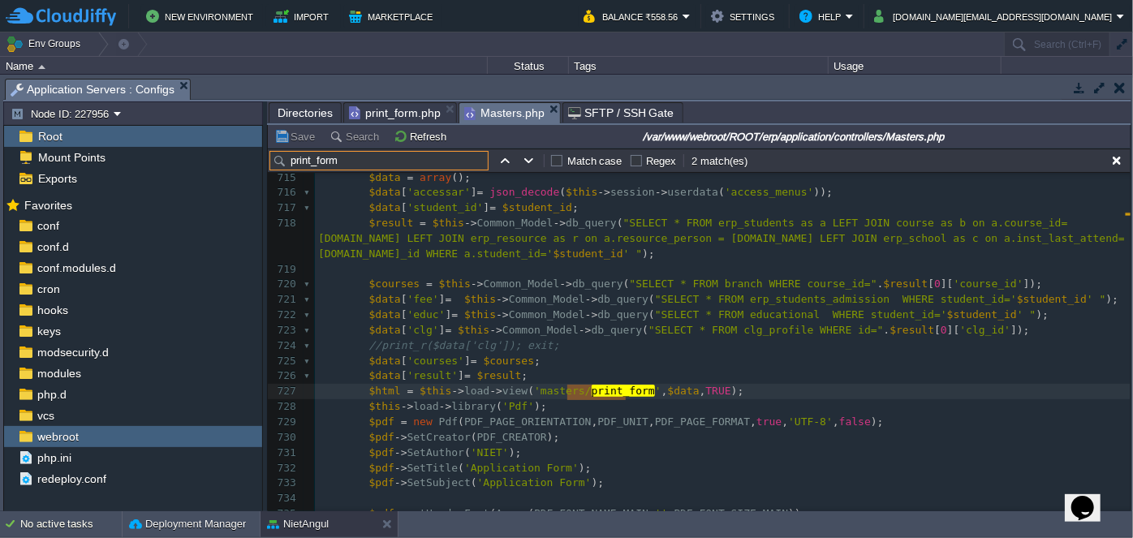
scroll to position [11086, 0]
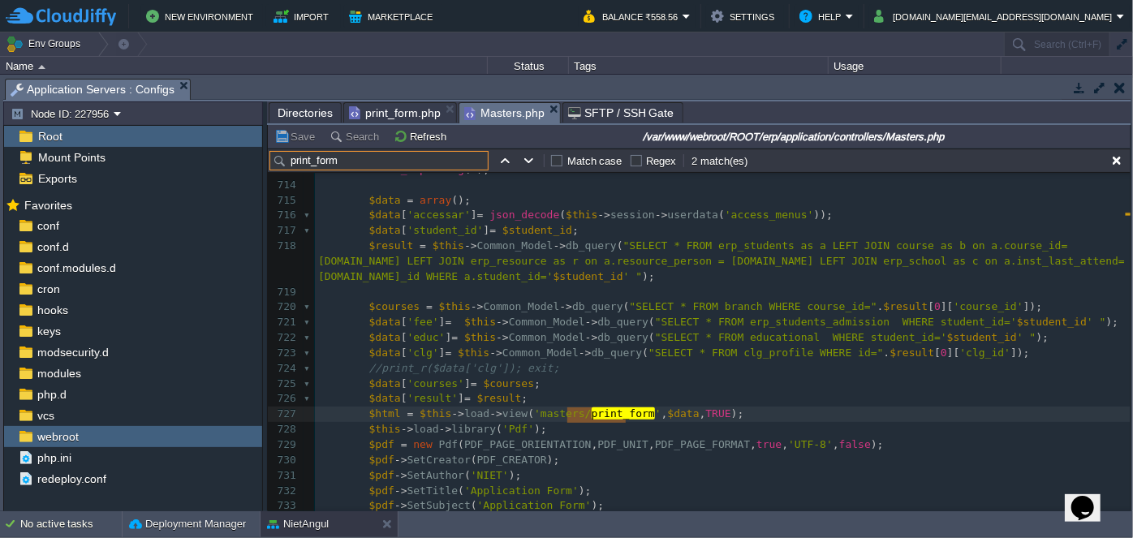
type input "print_form"
click at [430, 305] on div "x 708 $data [ 'submenu' ] = 'admission_list' ; 709 $this -> load -> view ( 'mas…" at bounding box center [723, 468] width 816 height 765
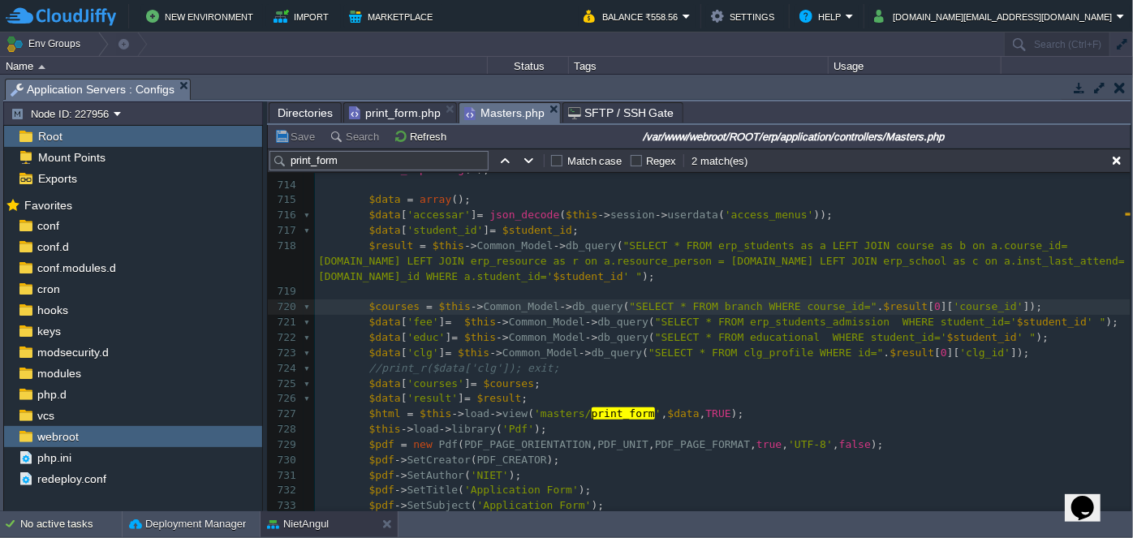
click at [986, 308] on pre "$courses = $this -> Common_Model -> db_query ( "SELECT * FROM branch WHERE cour…" at bounding box center [723, 307] width 816 height 15
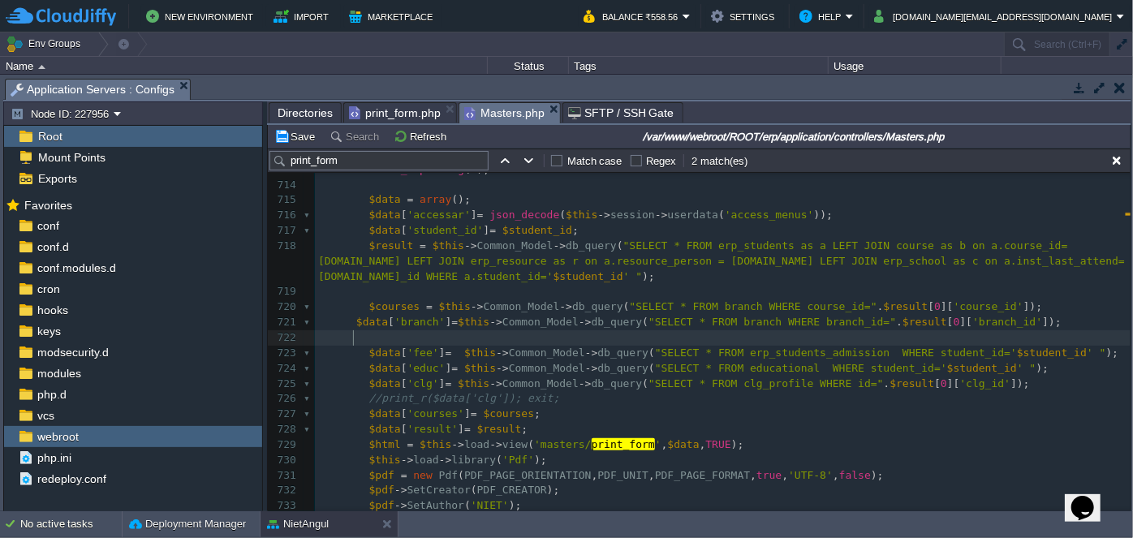
click at [994, 301] on pre "$courses = $this -> Common_Model -> db_query ( "SELECT * FROM branch WHERE cour…" at bounding box center [723, 307] width 816 height 15
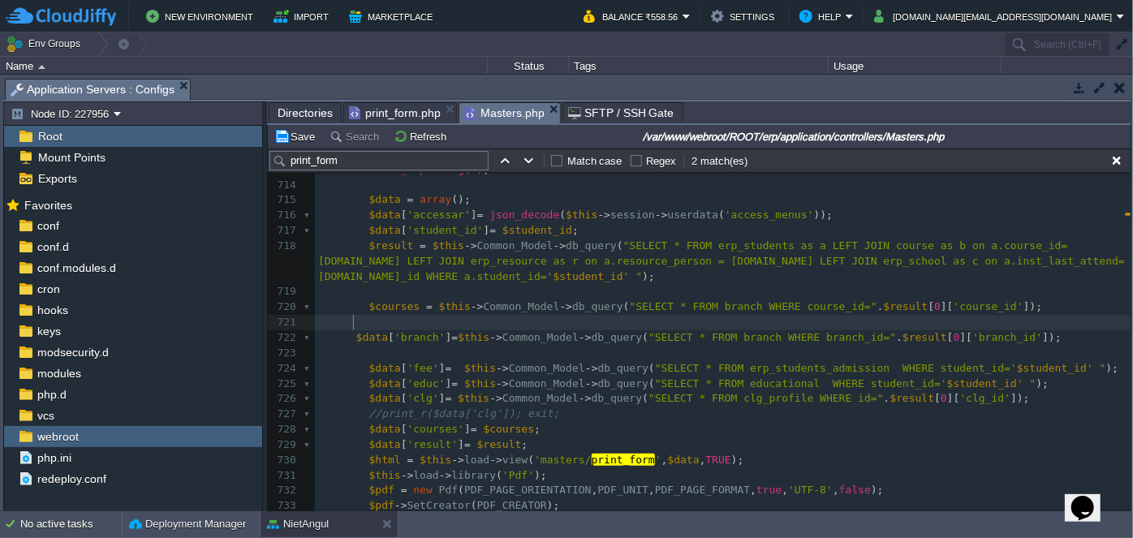
click at [355, 340] on div "xxxxxxxxxx 703 ​ 704 $data [ 'departments' ] = $this -> Common_Model -> FetchDa…" at bounding box center [723, 452] width 816 height 887
